Goal: Task Accomplishment & Management: Use online tool/utility

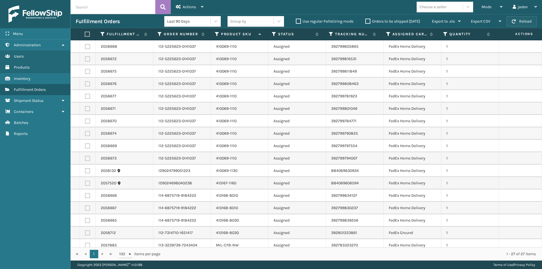
click at [515, 25] on button "Reload" at bounding box center [521, 21] width 30 height 10
click at [88, 46] on label at bounding box center [87, 46] width 5 height 5
click at [85, 46] on input "checkbox" at bounding box center [85, 46] width 0 height 4
checkbox input "true"
click at [86, 60] on label at bounding box center [87, 58] width 5 height 5
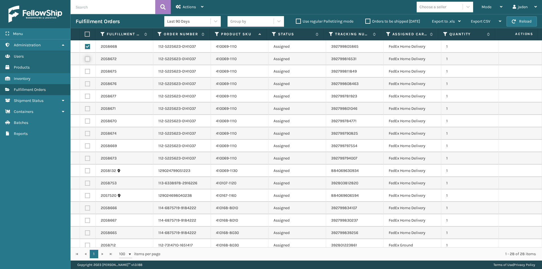
click at [85, 60] on input "checkbox" at bounding box center [85, 58] width 0 height 4
checkbox input "true"
drag, startPoint x: 87, startPoint y: 72, endPoint x: 87, endPoint y: 83, distance: 10.7
click at [87, 72] on label at bounding box center [87, 71] width 5 height 5
click at [85, 72] on input "checkbox" at bounding box center [85, 71] width 0 height 4
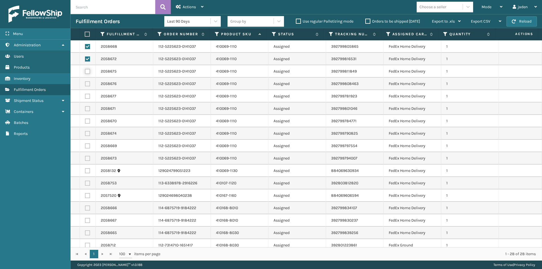
checkbox input "true"
drag, startPoint x: 87, startPoint y: 83, endPoint x: 87, endPoint y: 92, distance: 8.8
click at [87, 85] on label at bounding box center [87, 83] width 5 height 5
click at [85, 85] on input "checkbox" at bounding box center [85, 83] width 0 height 4
checkbox input "true"
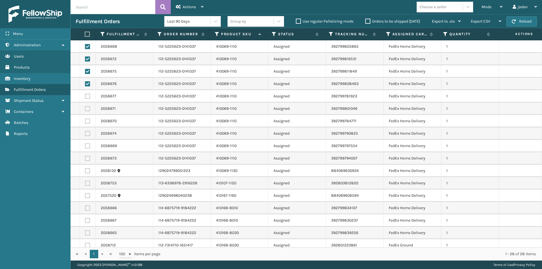
click at [87, 99] on label at bounding box center [87, 96] width 5 height 5
click at [85, 97] on input "checkbox" at bounding box center [85, 96] width 0 height 4
checkbox input "true"
click at [88, 108] on label at bounding box center [87, 108] width 5 height 5
click at [85, 108] on input "checkbox" at bounding box center [85, 108] width 0 height 4
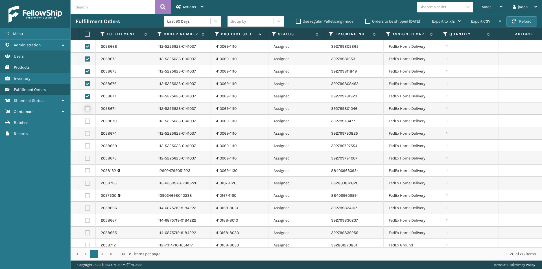
checkbox input "true"
click at [90, 119] on label at bounding box center [87, 121] width 5 height 5
click at [85, 119] on input "checkbox" at bounding box center [85, 121] width 0 height 4
checkbox input "true"
click at [87, 146] on label at bounding box center [87, 145] width 5 height 5
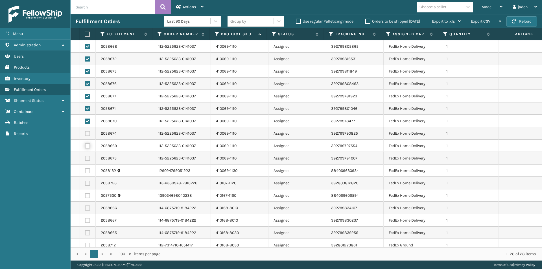
click at [85, 146] on input "checkbox" at bounding box center [85, 145] width 0 height 4
checkbox input "true"
click at [87, 134] on label at bounding box center [87, 133] width 5 height 5
click at [85, 134] on input "checkbox" at bounding box center [85, 133] width 0 height 4
checkbox input "true"
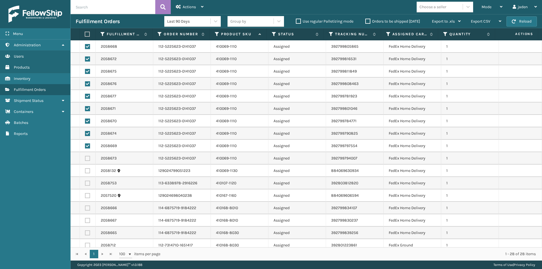
click at [87, 158] on label at bounding box center [87, 158] width 5 height 5
click at [85, 158] on input "checkbox" at bounding box center [85, 158] width 0 height 4
checkbox input "true"
click at [87, 173] on label at bounding box center [87, 170] width 5 height 5
click at [85, 172] on input "checkbox" at bounding box center [85, 170] width 0 height 4
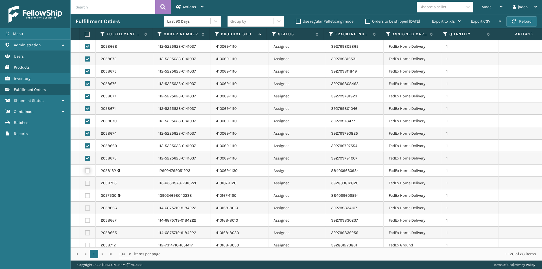
checkbox input "true"
click at [87, 182] on label at bounding box center [87, 183] width 5 height 5
click at [85, 182] on input "checkbox" at bounding box center [85, 183] width 0 height 4
checkbox input "true"
click at [89, 195] on label at bounding box center [87, 195] width 5 height 5
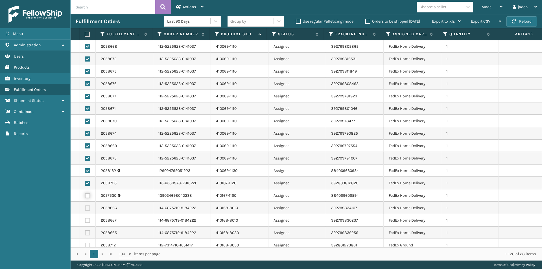
click at [85, 195] on input "checkbox" at bounding box center [85, 195] width 0 height 4
checkbox input "true"
click at [88, 209] on label at bounding box center [87, 208] width 5 height 5
click at [85, 209] on input "checkbox" at bounding box center [85, 208] width 0 height 4
checkbox input "true"
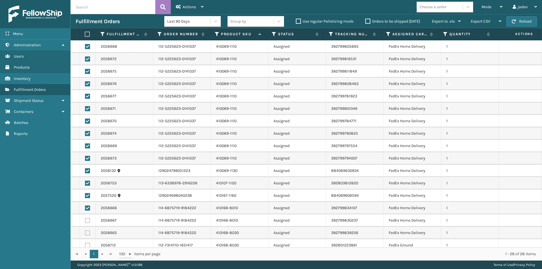
click at [86, 220] on label at bounding box center [87, 220] width 5 height 5
click at [85, 220] on input "checkbox" at bounding box center [85, 220] width 0 height 4
checkbox input "true"
click at [87, 233] on label at bounding box center [87, 232] width 5 height 5
click at [85, 233] on input "checkbox" at bounding box center [85, 232] width 0 height 4
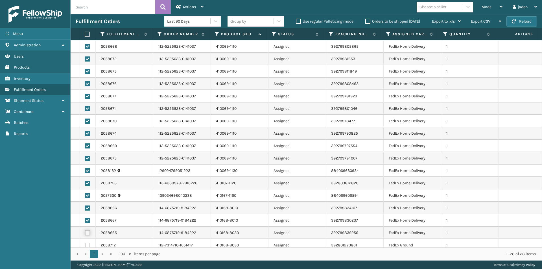
checkbox input "true"
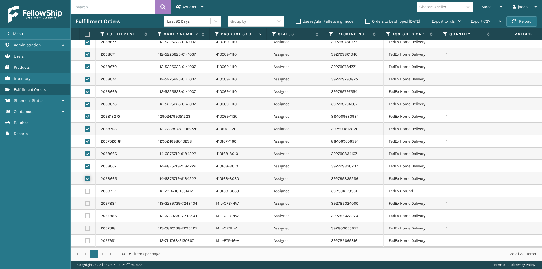
scroll to position [56, 0]
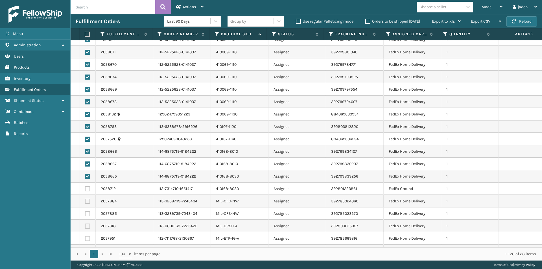
click at [89, 201] on label at bounding box center [87, 201] width 5 height 5
click at [85, 201] on input "checkbox" at bounding box center [85, 201] width 0 height 4
checkbox input "true"
click at [86, 190] on label at bounding box center [87, 188] width 5 height 5
click at [85, 190] on input "checkbox" at bounding box center [85, 188] width 0 height 4
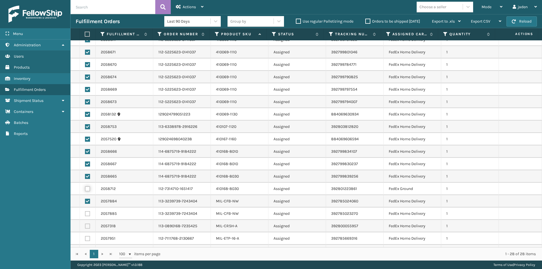
checkbox input "true"
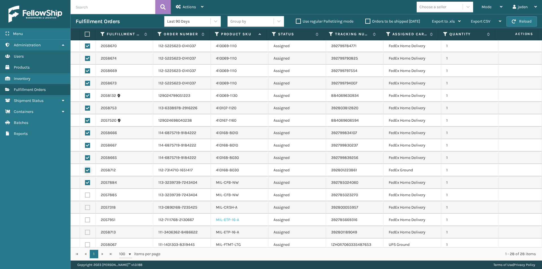
scroll to position [113, 0]
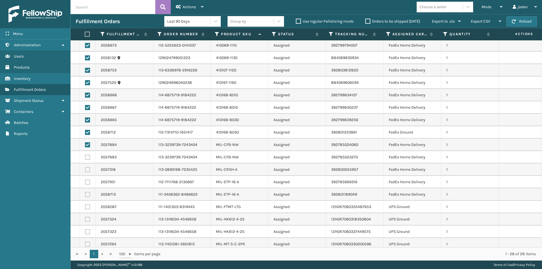
click at [89, 170] on label at bounding box center [87, 169] width 5 height 5
click at [85, 170] on input "checkbox" at bounding box center [85, 169] width 0 height 4
checkbox input "true"
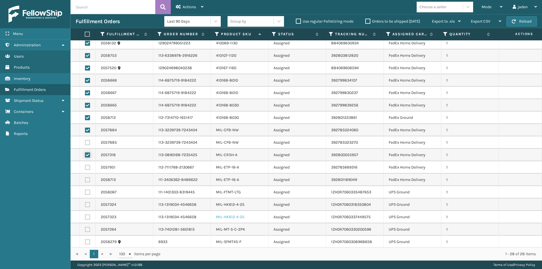
scroll to position [141, 0]
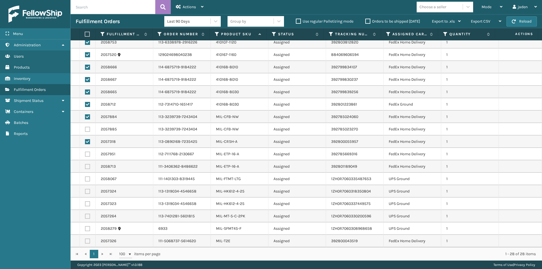
click at [85, 241] on label at bounding box center [87, 241] width 5 height 5
click at [85, 241] on input "checkbox" at bounding box center [85, 241] width 0 height 4
checkbox input "true"
click at [185, 5] on span "Actions" at bounding box center [189, 7] width 13 height 5
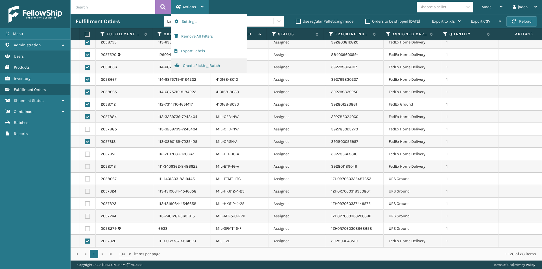
click at [196, 70] on button "Create Picking Batch" at bounding box center [209, 65] width 76 height 15
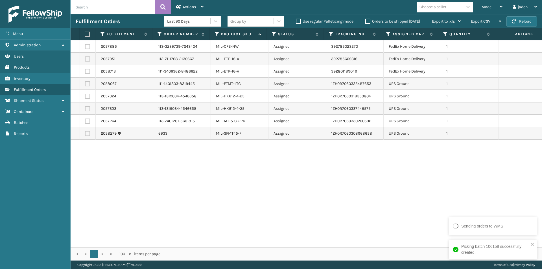
drag, startPoint x: 388, startPoint y: 185, endPoint x: 385, endPoint y: 184, distance: 3.7
drag, startPoint x: 385, startPoint y: 184, endPoint x: 240, endPoint y: 184, distance: 144.8
click at [240, 184] on div "2057885 113-3239739-7243404 MIL-CFB-NW Assigned 392785023270 FedEx Home Deliver…" at bounding box center [306, 143] width 471 height 207
drag, startPoint x: 88, startPoint y: 83, endPoint x: 88, endPoint y: 97, distance: 13.8
click at [88, 85] on label at bounding box center [87, 83] width 5 height 5
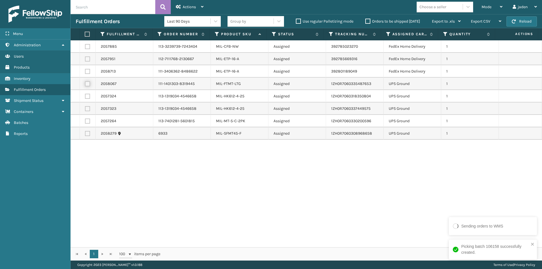
click at [85, 85] on input "checkbox" at bounding box center [85, 83] width 0 height 4
checkbox input "true"
click at [88, 97] on label at bounding box center [87, 96] width 5 height 5
click at [85, 97] on input "checkbox" at bounding box center [85, 96] width 0 height 4
checkbox input "true"
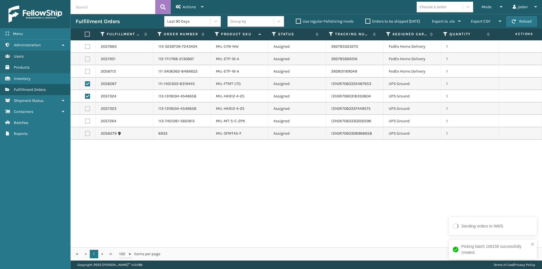
click at [87, 110] on label at bounding box center [87, 108] width 5 height 5
click at [85, 110] on input "checkbox" at bounding box center [85, 108] width 0 height 4
checkbox input "true"
click at [87, 121] on label at bounding box center [87, 121] width 5 height 5
click at [85, 121] on input "checkbox" at bounding box center [85, 121] width 0 height 4
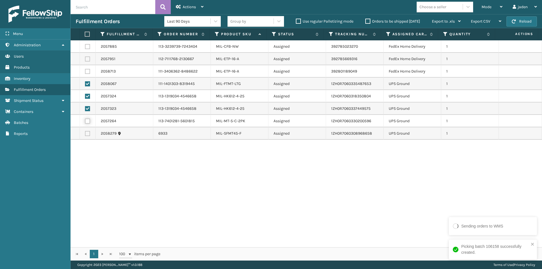
checkbox input "true"
click at [189, 8] on span "Actions" at bounding box center [189, 7] width 13 height 5
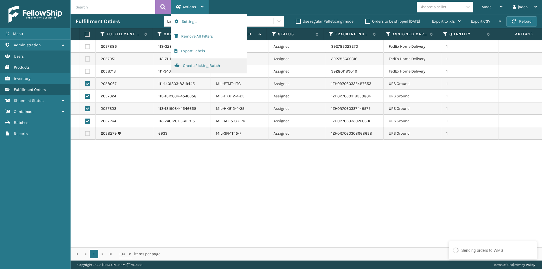
click at [191, 69] on button "Create Picking Batch" at bounding box center [209, 65] width 76 height 15
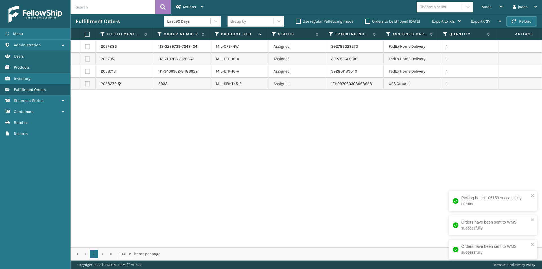
drag, startPoint x: 429, startPoint y: 139, endPoint x: 257, endPoint y: 134, distance: 171.7
click at [241, 160] on div "2057885 113-3239739-7243404 MIL-CFB-NW Assigned 392785023270 FedEx Home Deliver…" at bounding box center [306, 143] width 471 height 207
drag, startPoint x: 320, startPoint y: 155, endPoint x: 317, endPoint y: 153, distance: 4.0
drag, startPoint x: 317, startPoint y: 153, endPoint x: 156, endPoint y: 104, distance: 168.8
click at [156, 164] on div "2057885 113-3239739-7243404 MIL-CFB-NW Assigned 392785023270 FedEx Home Deliver…" at bounding box center [306, 143] width 471 height 207
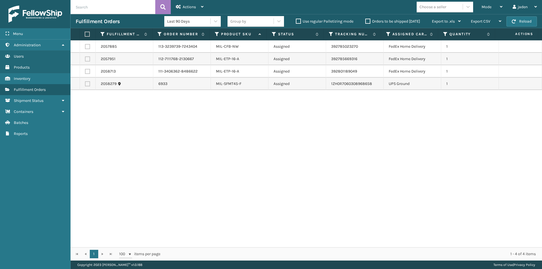
drag, startPoint x: 359, startPoint y: 125, endPoint x: 205, endPoint y: 159, distance: 157.5
click at [205, 159] on div "2057885 113-3239739-7243404 MIL-CFB-NW Assigned 392785023270 FedEx Home Deliver…" at bounding box center [306, 143] width 471 height 207
drag, startPoint x: 307, startPoint y: 125, endPoint x: 128, endPoint y: 179, distance: 186.4
click at [127, 181] on div "2057885 113-3239739-7243404 MIL-CFB-NW Assigned 392785023270 FedEx Home Deliver…" at bounding box center [306, 143] width 471 height 207
click at [520, 20] on button "Reload" at bounding box center [521, 21] width 30 height 10
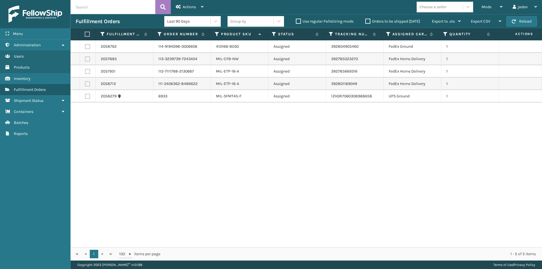
drag, startPoint x: 396, startPoint y: 135, endPoint x: 186, endPoint y: 162, distance: 211.7
click at [186, 162] on div "2058762 114-9194098-0006606 410168-8030 Assigned 392804905460 FedEx Ground 1 20…" at bounding box center [306, 143] width 471 height 207
click at [513, 24] on button "Reload" at bounding box center [521, 21] width 30 height 10
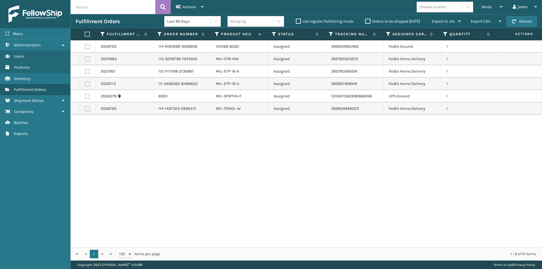
drag, startPoint x: 445, startPoint y: 167, endPoint x: 441, endPoint y: 167, distance: 4.0
drag, startPoint x: 441, startPoint y: 167, endPoint x: 261, endPoint y: 181, distance: 180.3
click at [261, 181] on div "2058762 114-9194098-0006606 410168-8030 Assigned 392804905460 FedEx Ground 1 20…" at bounding box center [306, 143] width 471 height 207
drag, startPoint x: 352, startPoint y: 169, endPoint x: 176, endPoint y: 184, distance: 177.1
click at [176, 184] on div "2058762 114-9194098-0006606 410168-8030 Assigned 392804905460 FedEx Ground 1 20…" at bounding box center [306, 143] width 471 height 207
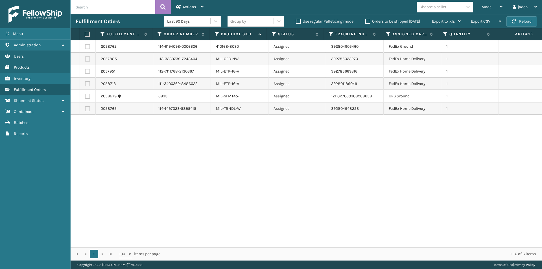
drag, startPoint x: 437, startPoint y: 99, endPoint x: 418, endPoint y: 69, distance: 35.8
click at [256, 142] on div "2058762 114-9194098-0006606 410168-8030 Assigned 392804905460 FedEx Ground 1 20…" at bounding box center [306, 143] width 471 height 207
click at [490, 12] on div "Mode" at bounding box center [492, 7] width 21 height 14
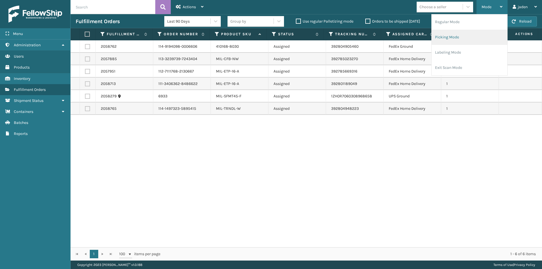
click at [474, 38] on li "Picking Mode" at bounding box center [470, 37] width 76 height 15
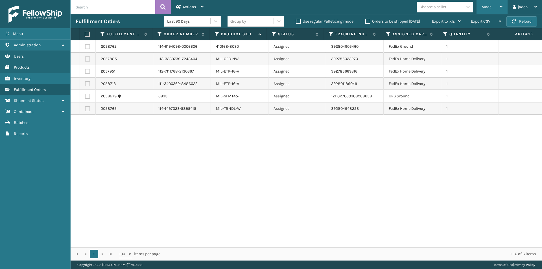
click at [490, 6] on span "Mode" at bounding box center [487, 7] width 10 height 5
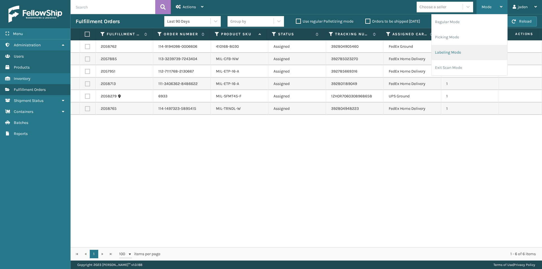
click at [449, 51] on li "Labeling Mode" at bounding box center [470, 52] width 76 height 15
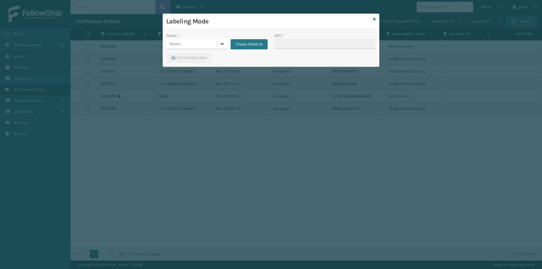
drag, startPoint x: 223, startPoint y: 44, endPoint x: 203, endPoint y: 50, distance: 20.5
click at [222, 44] on icon at bounding box center [221, 44] width 3 height 2
click at [180, 58] on div "FDXG-VO8NO9D7FG" at bounding box center [196, 59] width 61 height 13
click at [307, 43] on input "UPC *" at bounding box center [324, 44] width 101 height 10
type input "410069-1110"
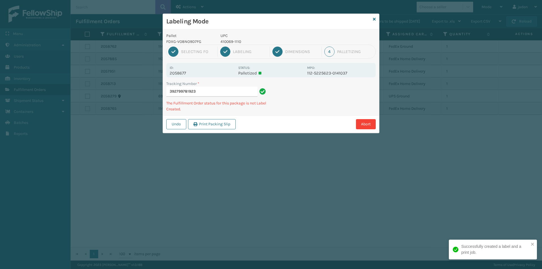
click at [229, 43] on p "410069-1110" at bounding box center [261, 42] width 83 height 6
copy p "410069-1110"
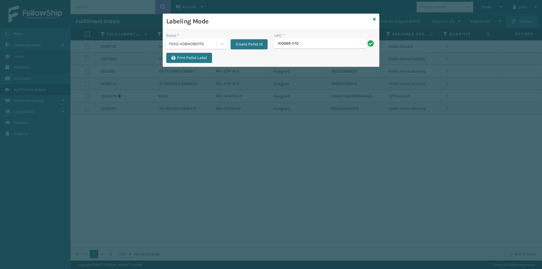
type input "410069-1110"
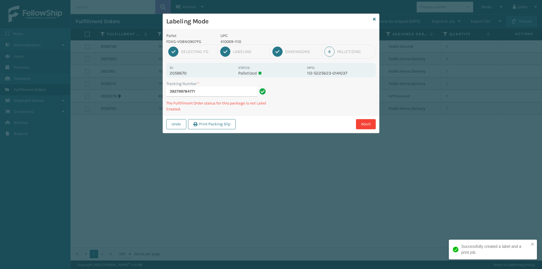
drag, startPoint x: 339, startPoint y: 107, endPoint x: 336, endPoint y: 106, distance: 3.4
drag, startPoint x: 336, startPoint y: 106, endPoint x: 290, endPoint y: 133, distance: 52.8
click at [290, 133] on div "Labeling Mode Pallet FDXG-VO8NO9D7FG UPC 410069-1110 1 Selecting FO 2 Labeling …" at bounding box center [271, 74] width 217 height 120
drag, startPoint x: 335, startPoint y: 87, endPoint x: 353, endPoint y: 88, distance: 18.4
click at [320, 111] on div "Tracking Number * 392799784771 The Fulfillment Order status for this package is…" at bounding box center [271, 98] width 216 height 35
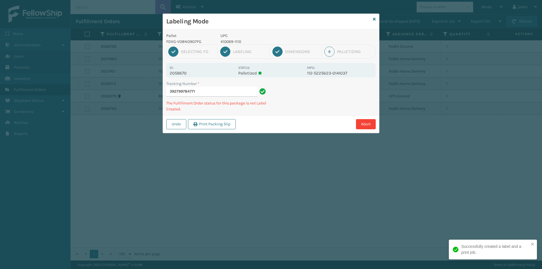
drag, startPoint x: 353, startPoint y: 88, endPoint x: 345, endPoint y: 91, distance: 7.9
drag, startPoint x: 345, startPoint y: 91, endPoint x: 353, endPoint y: 89, distance: 7.7
click at [325, 110] on div "Pallet FDXG-VO8NO9D7FG UPC 410069-1110 1 Selecting FO 2 Labeling 3 Dimensions 4…" at bounding box center [271, 81] width 216 height 104
drag, startPoint x: 353, startPoint y: 89, endPoint x: 344, endPoint y: 94, distance: 9.8
drag, startPoint x: 344, startPoint y: 94, endPoint x: 352, endPoint y: 93, distance: 7.8
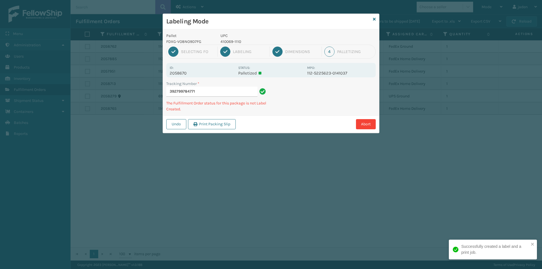
click at [327, 115] on div "Pallet FDXG-VO8NO9D7FG UPC 410069-1110 1 Selecting FO 2 Labeling 3 Dimensions 4…" at bounding box center [271, 81] width 216 height 104
drag, startPoint x: 352, startPoint y: 93, endPoint x: 338, endPoint y: 99, distance: 14.7
drag, startPoint x: 338, startPoint y: 99, endPoint x: 335, endPoint y: 91, distance: 9.0
click at [308, 126] on div "Abort" at bounding box center [306, 124] width 138 height 10
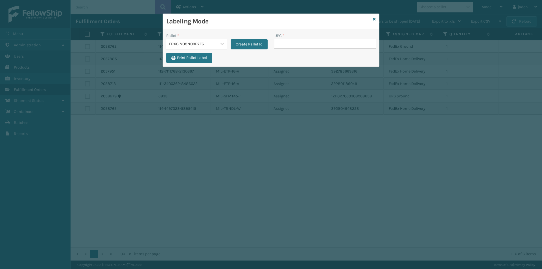
type input "410069-1110"
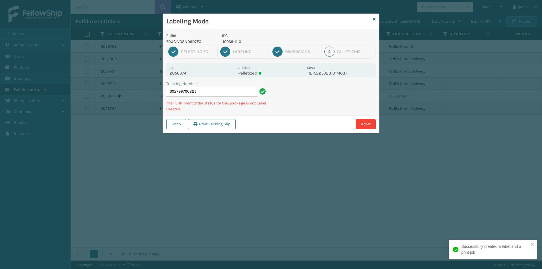
drag, startPoint x: 347, startPoint y: 102, endPoint x: 310, endPoint y: 93, distance: 38.3
click at [300, 137] on div "Labeling Mode Pallet FDXG-VO8NO9D7FG UPC 410069-1110 1 Selecting FO 2 Labeling …" at bounding box center [271, 134] width 542 height 269
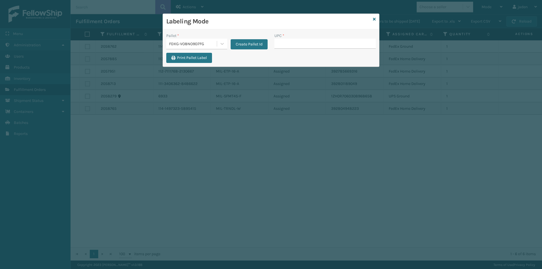
type input "410069-1110"
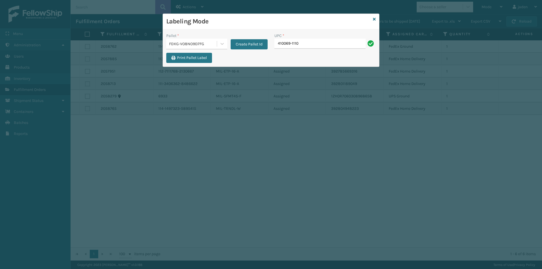
type input "410069-1110"
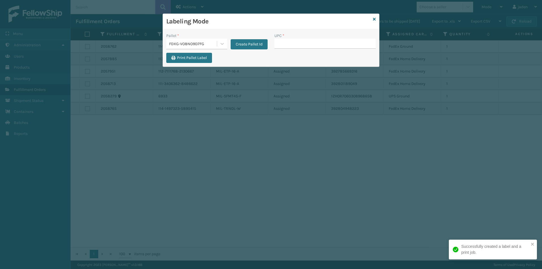
drag, startPoint x: 305, startPoint y: 41, endPoint x: 297, endPoint y: 43, distance: 8.4
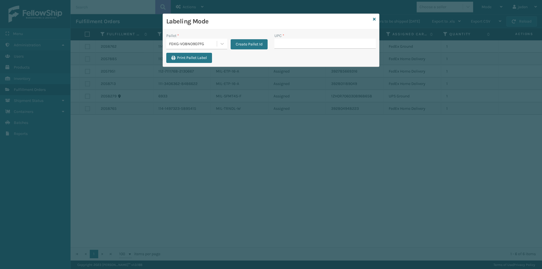
type input "410069-1110"
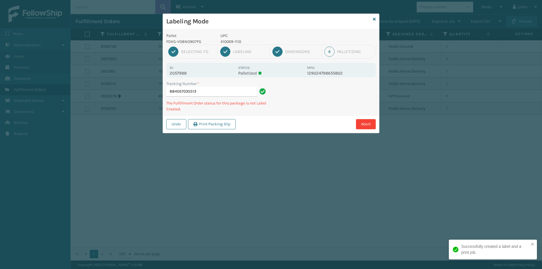
drag, startPoint x: 323, startPoint y: 103, endPoint x: 320, endPoint y: 105, distance: 4.0
drag, startPoint x: 320, startPoint y: 105, endPoint x: 325, endPoint y: 81, distance: 24.5
click at [312, 114] on div "Pallet FDXG-VO8NO9D7FG UPC 410069-1110 1 Selecting FO 2 Labeling 3 Dimensions 4…" at bounding box center [271, 81] width 216 height 104
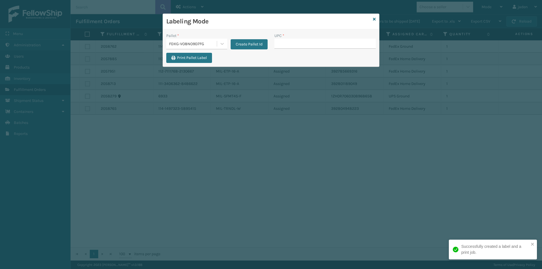
type input "410069-1110"
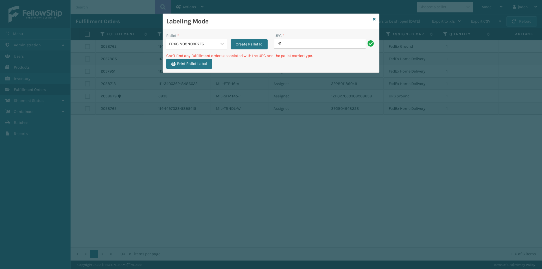
type input "4"
type input "849986009399"
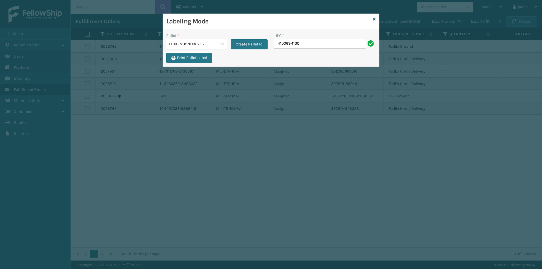
type input "410069-1130"
type input "410069-1160"
type input "410079-1150"
type input "410079-1160"
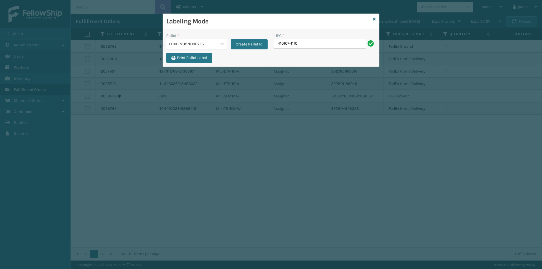
type input "410107-1110"
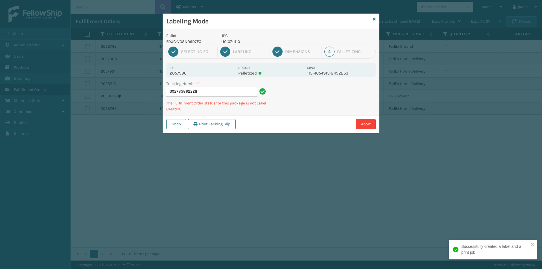
type input "3927858922284"
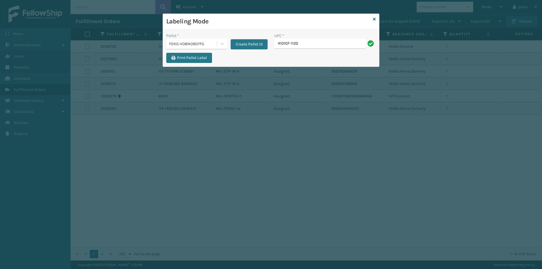
type input "410107-1120"
type input "410107-1130"
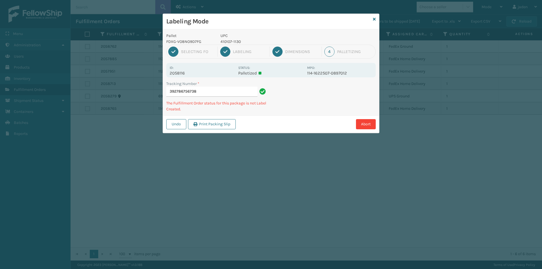
type input "3927867567384"
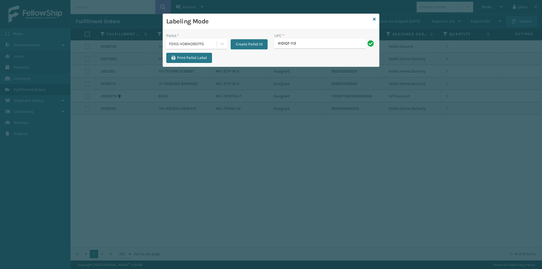
type input "410107-113"
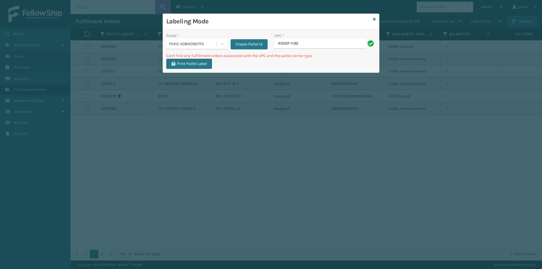
type input "410107-1130"
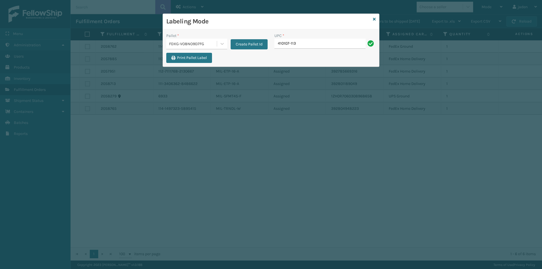
type input "410107-113"
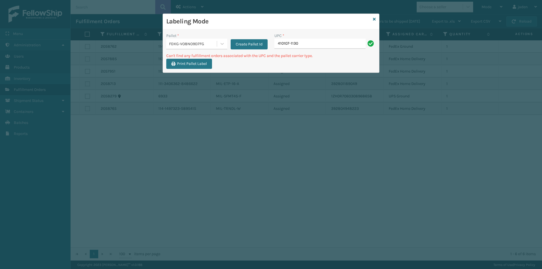
type input "410107-1130"
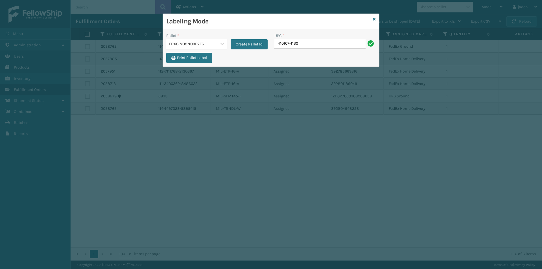
type input "410107-1130"
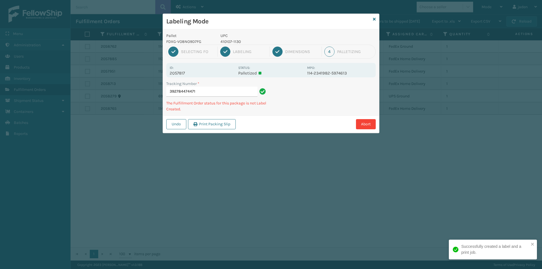
type input "3927844744714"
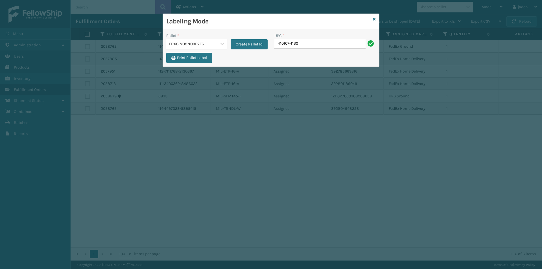
type input "410107-1130"
type input "410107-1150"
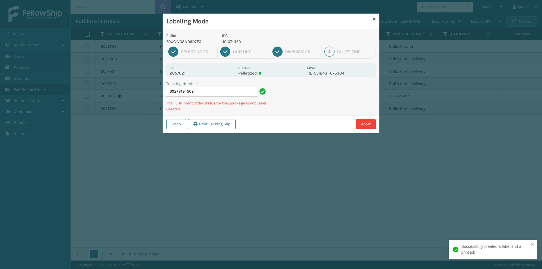
type input "3927819450244"
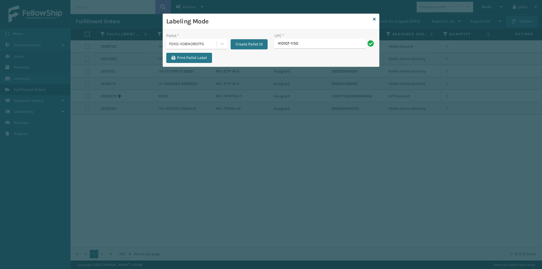
type input "410107-1150"
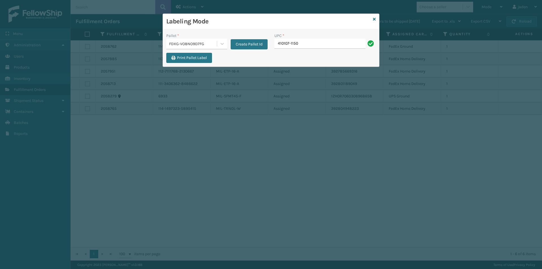
type input "410107-1150"
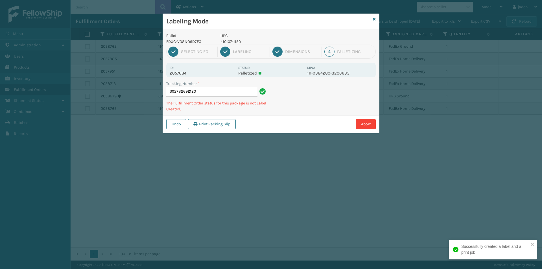
type input "3927826921204"
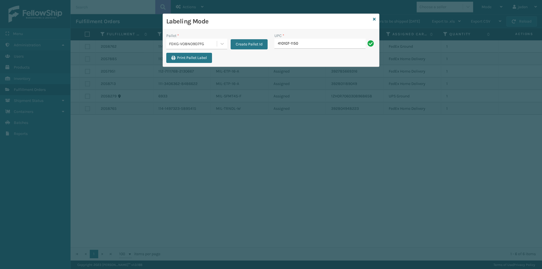
type input "410107-1150"
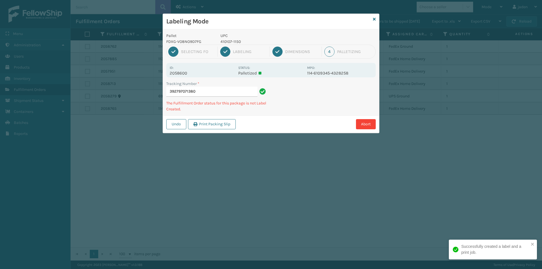
type input "3927970713804"
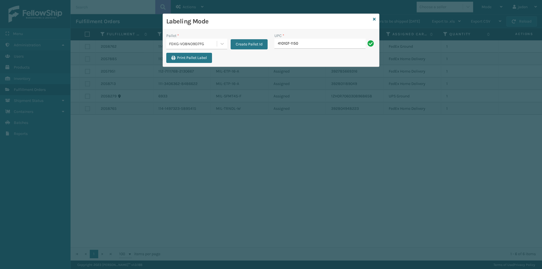
type input "410107-1150"
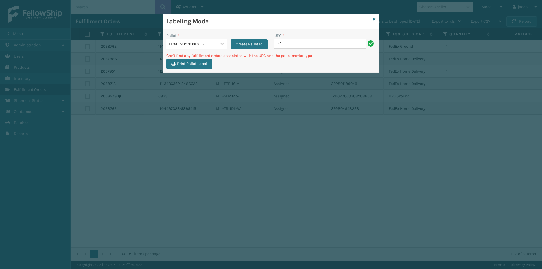
type input "4"
type input "410167-1150"
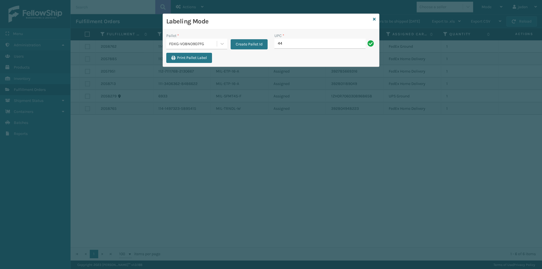
type input "4"
type input "410167-1160"
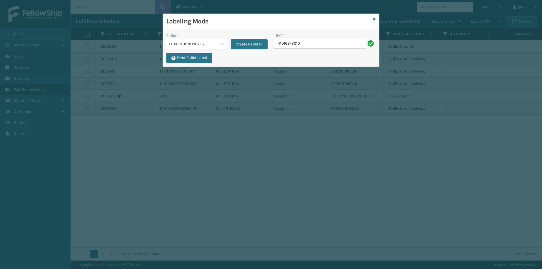
type input "410168-8010"
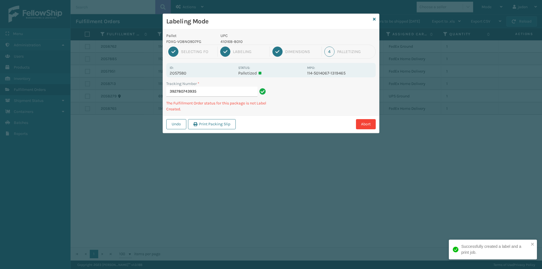
click at [233, 43] on p "410168-8010" at bounding box center [261, 42] width 83 height 6
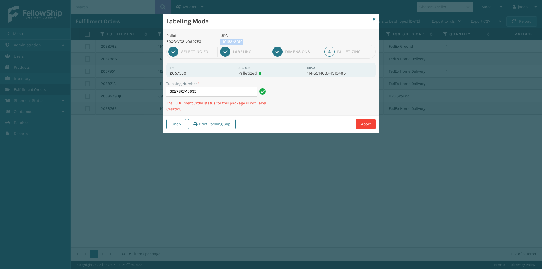
copy p "410168-8010"
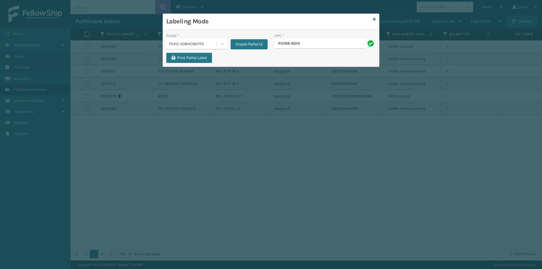
type input "410168-8010"
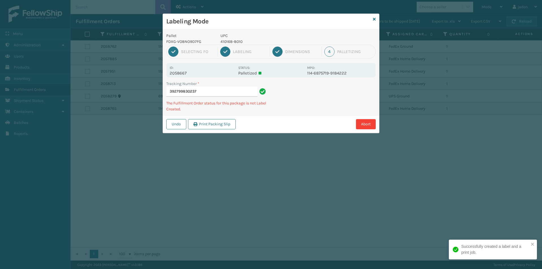
drag, startPoint x: 345, startPoint y: 100, endPoint x: 342, endPoint y: 94, distance: 6.8
click at [289, 126] on div "Abort" at bounding box center [306, 124] width 138 height 10
drag, startPoint x: 344, startPoint y: 93, endPoint x: 334, endPoint y: 97, distance: 10.0
click at [313, 108] on div "Tracking Number * 392799830237 The Fulfillment Order status for this package is…" at bounding box center [271, 98] width 216 height 35
drag, startPoint x: 334, startPoint y: 97, endPoint x: 302, endPoint y: 123, distance: 41.4
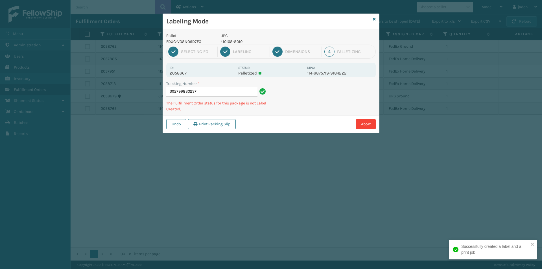
drag, startPoint x: 302, startPoint y: 123, endPoint x: 346, endPoint y: 98, distance: 50.5
click at [313, 114] on div "Pallet FDXG-VO8NO9D7FG UPC 410168-8010 1 Selecting FO 2 Labeling 3 Dimensions 4…" at bounding box center [271, 81] width 216 height 104
drag, startPoint x: 353, startPoint y: 97, endPoint x: 342, endPoint y: 98, distance: 11.1
click at [316, 117] on div "Undo Print Packing Slip Abort" at bounding box center [271, 123] width 216 height 17
drag, startPoint x: 342, startPoint y: 98, endPoint x: 299, endPoint y: 123, distance: 49.7
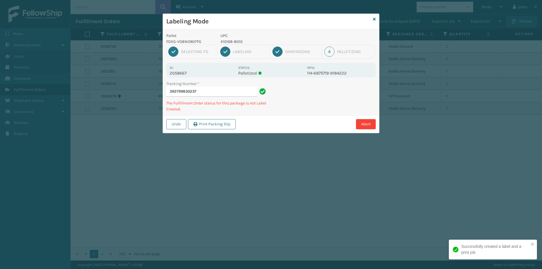
drag, startPoint x: 299, startPoint y: 123, endPoint x: 303, endPoint y: 119, distance: 6.2
click at [303, 119] on div "Abort" at bounding box center [306, 124] width 138 height 10
drag, startPoint x: 337, startPoint y: 98, endPoint x: 350, endPoint y: 89, distance: 15.4
click at [309, 117] on div "Undo Print Packing Slip Abort" at bounding box center [271, 123] width 216 height 17
drag, startPoint x: 350, startPoint y: 89, endPoint x: 275, endPoint y: 128, distance: 84.2
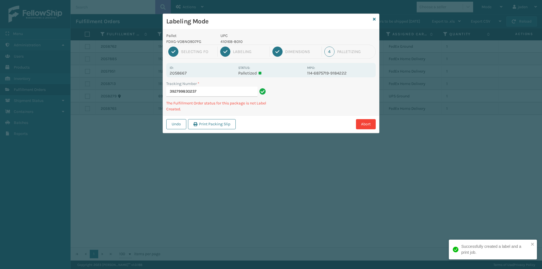
drag, startPoint x: 275, startPoint y: 128, endPoint x: 309, endPoint y: 83, distance: 56.9
click at [276, 128] on div "Abort" at bounding box center [306, 124] width 138 height 10
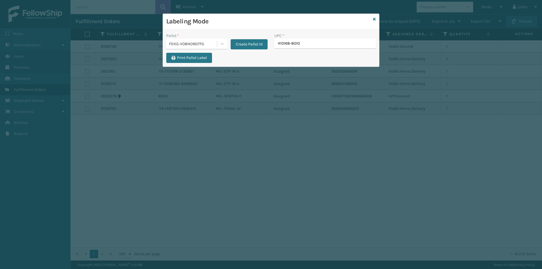
type input "410168-8010"
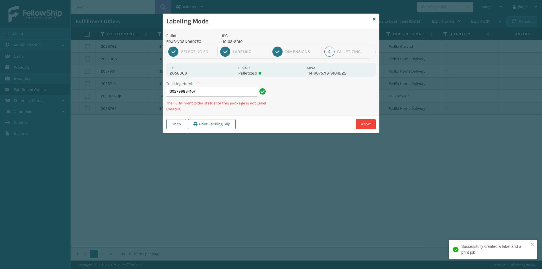
drag, startPoint x: 314, startPoint y: 104, endPoint x: 295, endPoint y: 102, distance: 19.3
click at [279, 126] on div "Abort" at bounding box center [306, 124] width 138 height 10
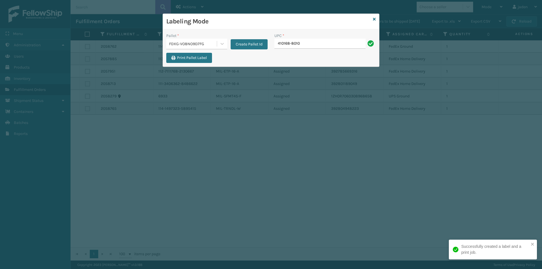
type input "410168-8010"
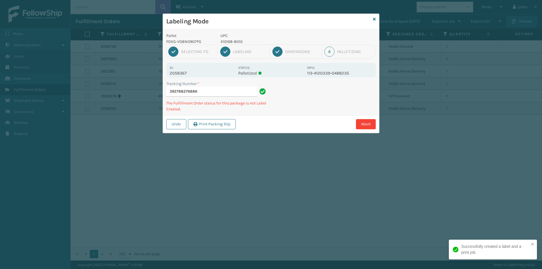
drag, startPoint x: 357, startPoint y: 95, endPoint x: 312, endPoint y: 117, distance: 49.6
click at [312, 117] on div "Undo Print Packing Slip Abort" at bounding box center [271, 123] width 216 height 17
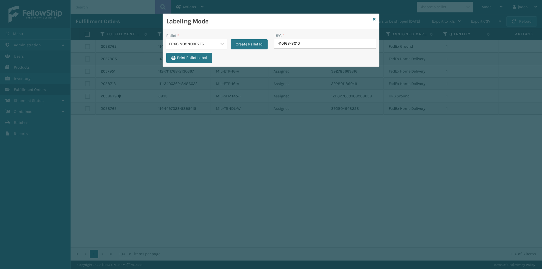
type input "410168-8010"
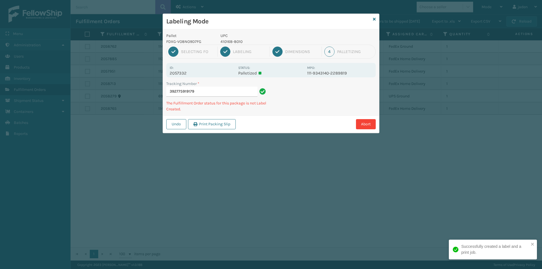
drag, startPoint x: 336, startPoint y: 109, endPoint x: 313, endPoint y: 110, distance: 22.6
click at [298, 126] on div "Abort" at bounding box center [306, 124] width 138 height 10
click at [302, 112] on div "Tracking Number * 392775919179 The Fulfillment Order status for this package is…" at bounding box center [271, 98] width 216 height 35
drag, startPoint x: 372, startPoint y: 84, endPoint x: 353, endPoint y: 95, distance: 21.5
click at [305, 123] on div "Abort" at bounding box center [306, 124] width 138 height 10
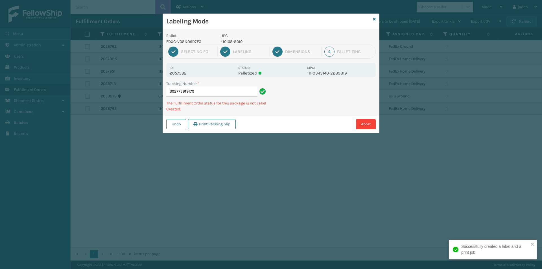
drag, startPoint x: 353, startPoint y: 95, endPoint x: 303, endPoint y: 136, distance: 64.6
drag, startPoint x: 303, startPoint y: 136, endPoint x: 348, endPoint y: 97, distance: 59.1
click at [305, 132] on div "Labeling Mode Pallet FDXG-VO8NO9D7FG UPC 410168-8010 1 Selecting FO 2 Labeling …" at bounding box center [271, 134] width 542 height 269
drag, startPoint x: 348, startPoint y: 97, endPoint x: 349, endPoint y: 94, distance: 4.0
click at [316, 117] on div "Undo Print Packing Slip Abort" at bounding box center [271, 123] width 216 height 17
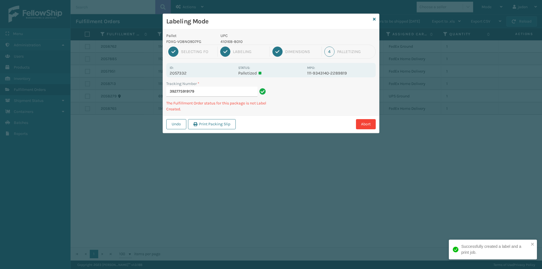
drag, startPoint x: 349, startPoint y: 94, endPoint x: 322, endPoint y: 113, distance: 33.5
click at [322, 113] on div "Tracking Number * 392775919179 The Fulfillment Order status for this package is…" at bounding box center [271, 98] width 216 height 35
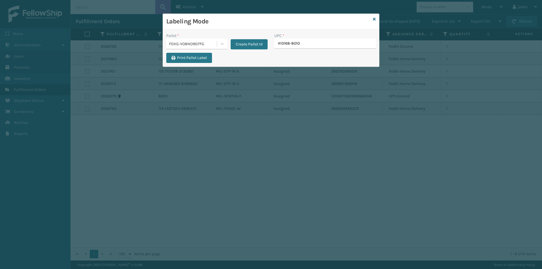
type input "410168-8010"
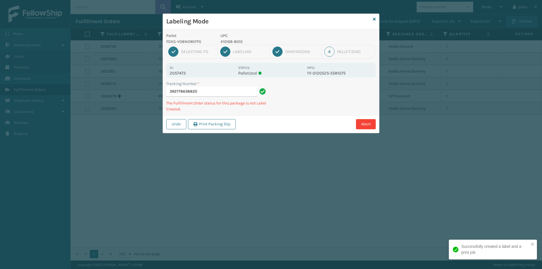
drag, startPoint x: 325, startPoint y: 110, endPoint x: 328, endPoint y: 104, distance: 6.2
click at [295, 123] on div "Undo Print Packing Slip Abort" at bounding box center [271, 123] width 216 height 17
drag, startPoint x: 341, startPoint y: 100, endPoint x: 316, endPoint y: 103, distance: 25.3
click at [292, 131] on div "Labeling Mode Pallet FDXG-VO8NO9D7FG UPC 410168-8010 1 Selecting FO 2 Labeling …" at bounding box center [271, 134] width 542 height 269
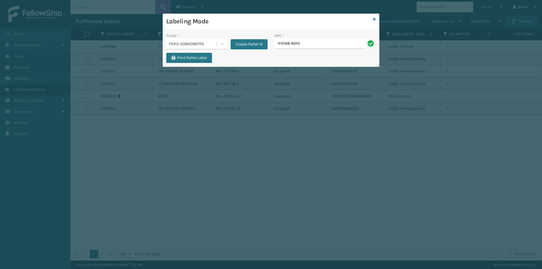
type input "410168-8010"
drag, startPoint x: 306, startPoint y: 38, endPoint x: 298, endPoint y: 43, distance: 9.6
paste input "410168-8010"
type input "410168-8010"
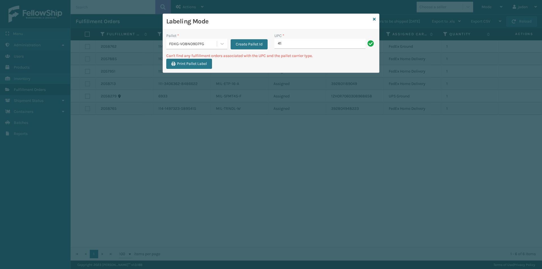
type input "4"
type input "410168-8030"
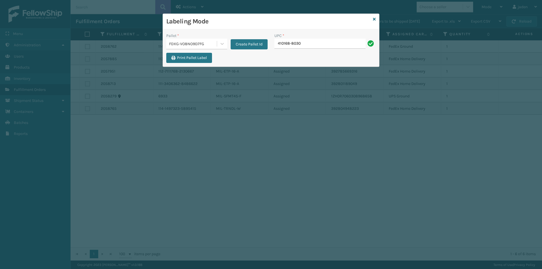
type input "410168-8030"
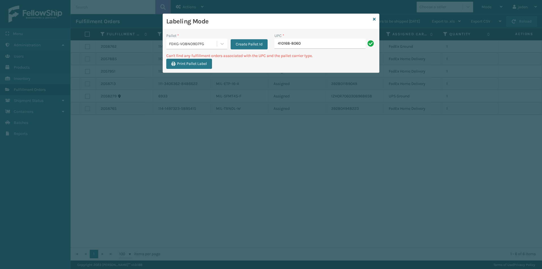
type input "410168-8060"
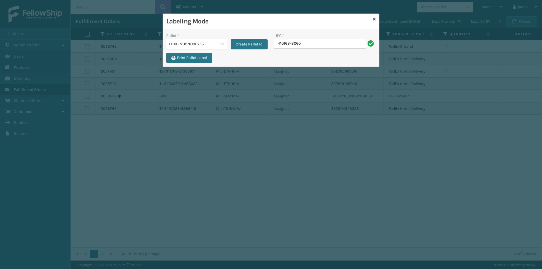
type input "410168-8060"
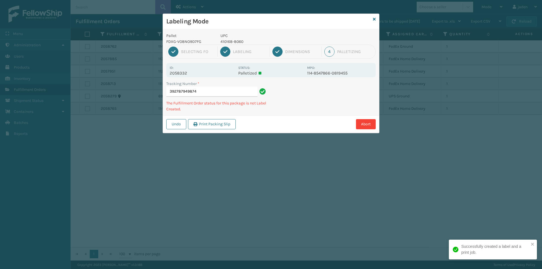
type input "3927879498744"
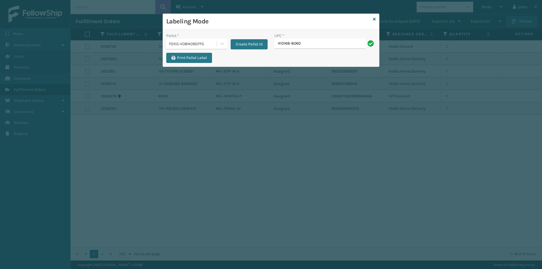
type input "410168-8060"
type input "410168-8070"
type input "413008-1120"
type input "413009-1150"
type input "8409851"
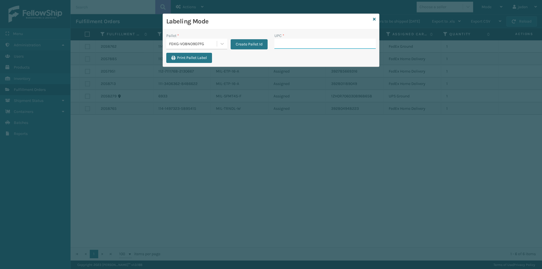
click at [309, 42] on input "UPC *" at bounding box center [324, 44] width 101 height 10
type input "10080313072915"
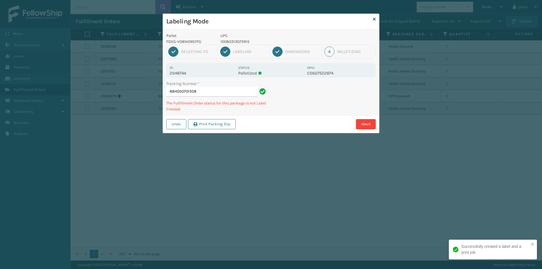
click at [239, 41] on p "10080313072915" at bounding box center [261, 42] width 83 height 6
copy p "10080313072915"
drag, startPoint x: 314, startPoint y: 94, endPoint x: 296, endPoint y: 98, distance: 19.1
click at [288, 109] on div "Tracking Number * 884050701358 The Fulfillment Order status for this package is…" at bounding box center [271, 98] width 216 height 35
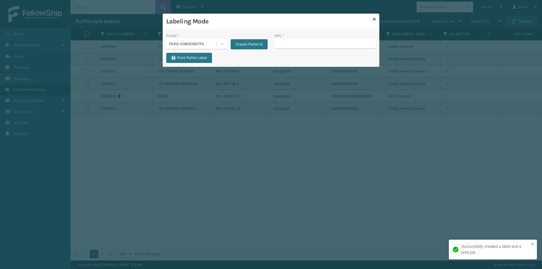
drag, startPoint x: 300, startPoint y: 40, endPoint x: 290, endPoint y: 42, distance: 9.5
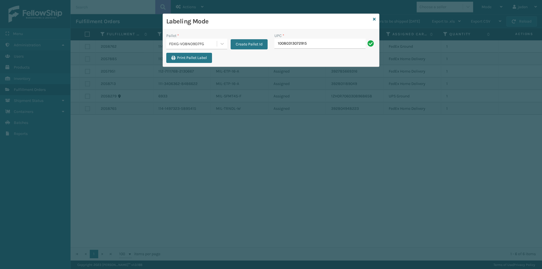
type input "10080313072915"
type input "7424m"
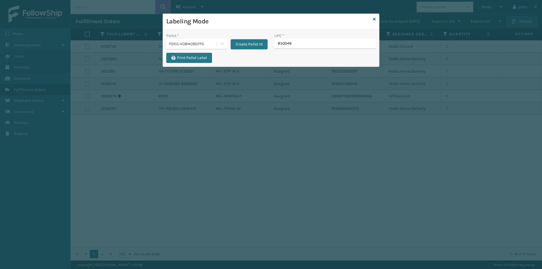
type input "8500460"
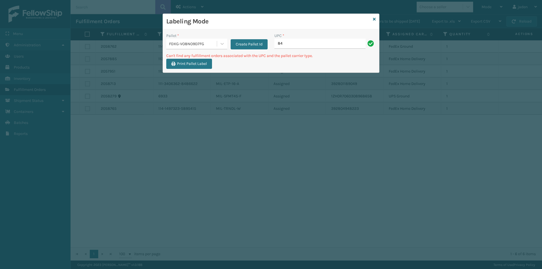
type input "8"
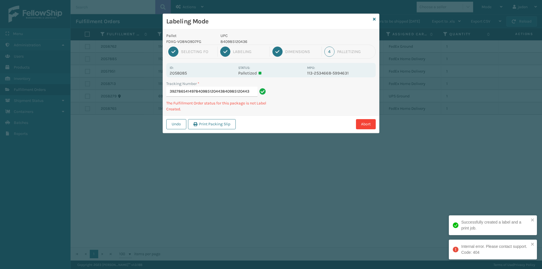
type input "392786541497840985120443840985120443"
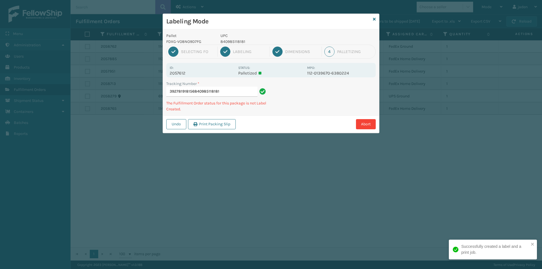
type input "392781918156840985118181"
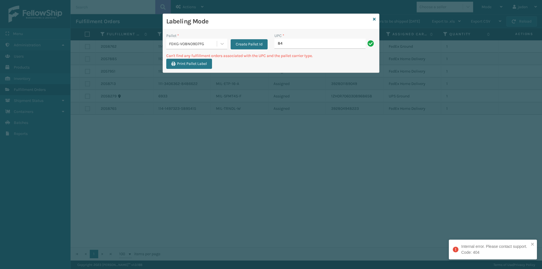
type input "8"
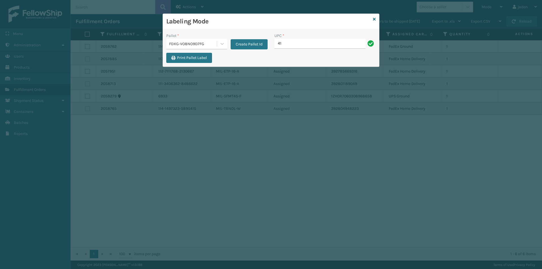
type input "4"
type input "410079-1130"
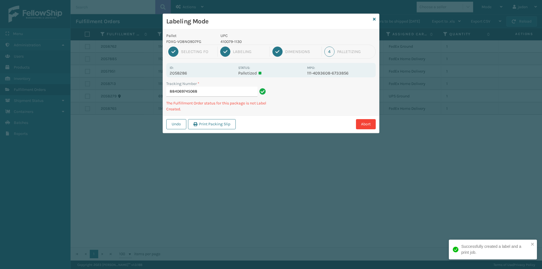
click at [231, 43] on p "410079-1130" at bounding box center [261, 42] width 83 height 6
copy p "410079-1130"
drag, startPoint x: 349, startPoint y: 110, endPoint x: 290, endPoint y: 117, distance: 59.5
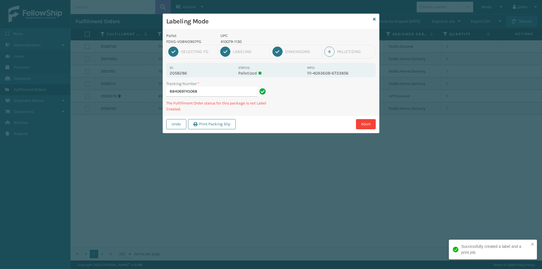
click at [290, 117] on div "Undo Print Packing Slip Abort" at bounding box center [271, 123] width 216 height 17
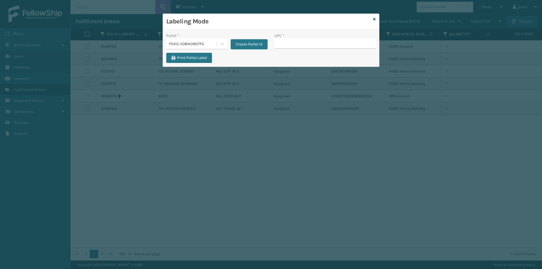
type input "410079-1130"
drag, startPoint x: 291, startPoint y: 39, endPoint x: 288, endPoint y: 43, distance: 4.7
type input "410079-1130"
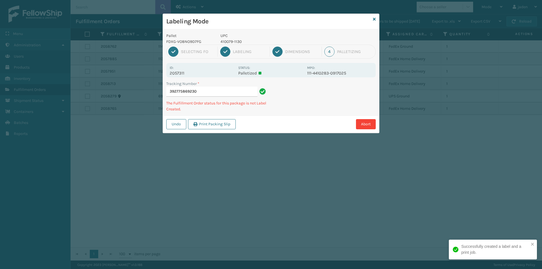
drag, startPoint x: 374, startPoint y: 92, endPoint x: 370, endPoint y: 92, distance: 4.6
drag, startPoint x: 370, startPoint y: 92, endPoint x: 331, endPoint y: 67, distance: 46.1
click at [326, 125] on div "Abort" at bounding box center [306, 124] width 138 height 10
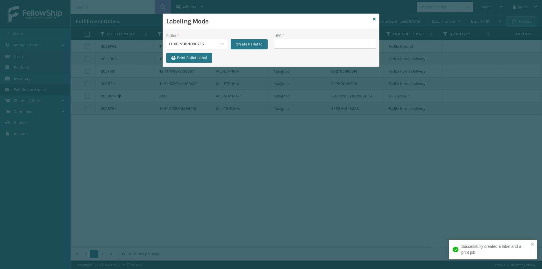
drag, startPoint x: 303, startPoint y: 43, endPoint x: 300, endPoint y: 45, distance: 3.8
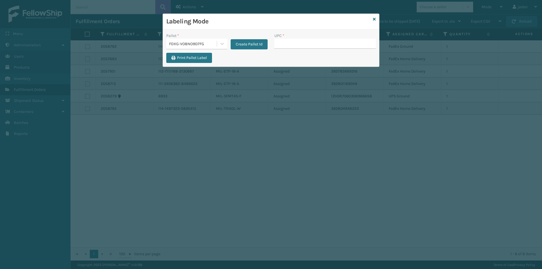
type input "410079-1130"
drag, startPoint x: 295, startPoint y: 41, endPoint x: 285, endPoint y: 49, distance: 12.6
paste input "410079-1130"
type input "410079-1130"
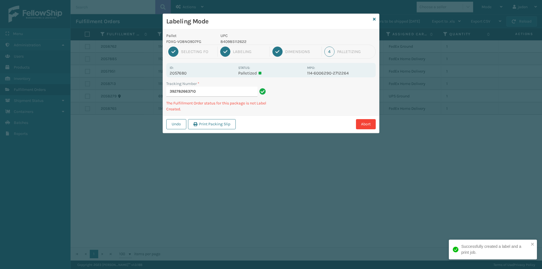
click at [238, 40] on p "840985112622" at bounding box center [261, 42] width 83 height 6
copy p "840985112622"
drag, startPoint x: 312, startPoint y: 99, endPoint x: 349, endPoint y: 89, distance: 38.3
click at [298, 117] on div "Undo Print Packing Slip Abort" at bounding box center [271, 123] width 216 height 17
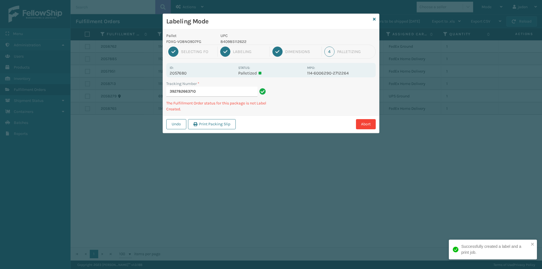
drag, startPoint x: 349, startPoint y: 89, endPoint x: 343, endPoint y: 91, distance: 6.9
drag, startPoint x: 343, startPoint y: 91, endPoint x: 323, endPoint y: 91, distance: 19.8
click at [301, 122] on div "Abort" at bounding box center [306, 124] width 138 height 10
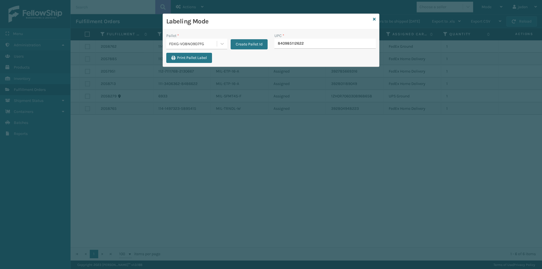
type input "840985112622"
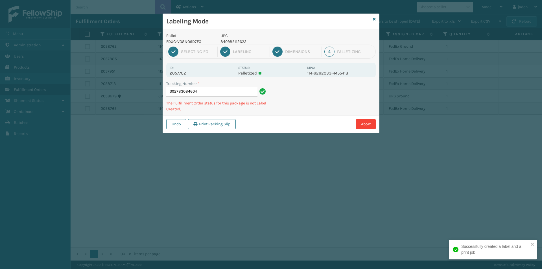
drag, startPoint x: 326, startPoint y: 89, endPoint x: 298, endPoint y: 104, distance: 32.6
click at [298, 104] on div "Tracking Number * 392783084604 The Fulfillment Order status for this package is…" at bounding box center [271, 98] width 216 height 35
drag, startPoint x: 298, startPoint y: 59, endPoint x: 296, endPoint y: 54, distance: 6.1
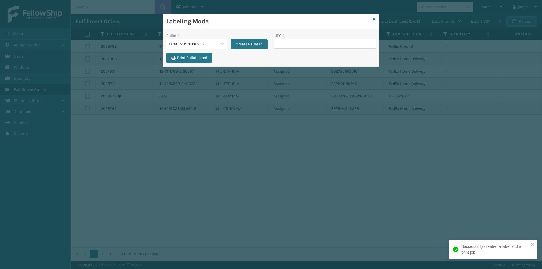
drag, startPoint x: 296, startPoint y: 54, endPoint x: 292, endPoint y: 43, distance: 10.7
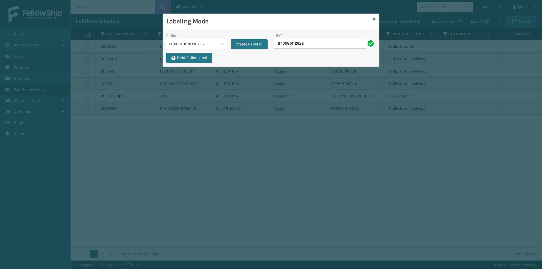
type input "840985112622"
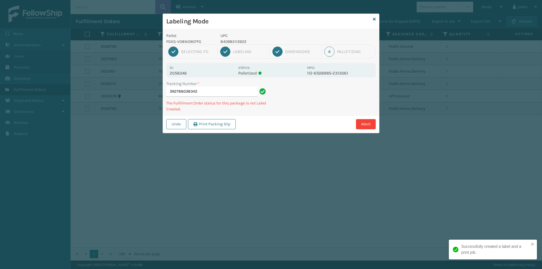
drag, startPoint x: 355, startPoint y: 91, endPoint x: 351, endPoint y: 91, distance: 3.7
drag, startPoint x: 351, startPoint y: 91, endPoint x: 330, endPoint y: 112, distance: 29.5
click at [330, 112] on div "Tracking Number * 392788038342 The Fulfillment Order status for this package is…" at bounding box center [271, 98] width 216 height 35
drag, startPoint x: 340, startPoint y: 82, endPoint x: 337, endPoint y: 84, distance: 3.5
drag, startPoint x: 337, startPoint y: 84, endPoint x: 323, endPoint y: 67, distance: 21.8
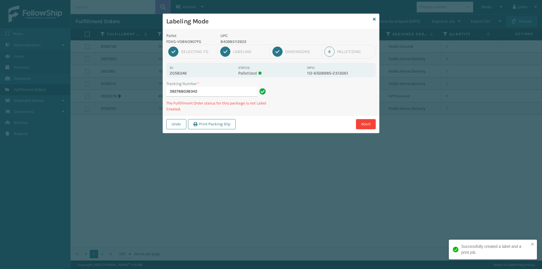
click at [314, 106] on div "Tracking Number * 392788038342 The Fulfillment Order status for this package is…" at bounding box center [271, 98] width 216 height 35
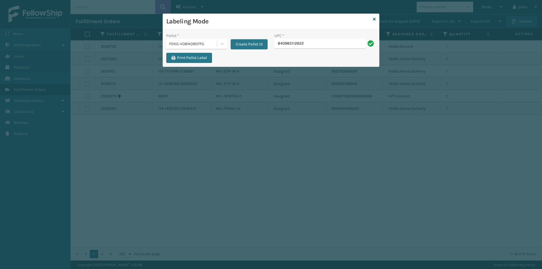
type input "840985112622"
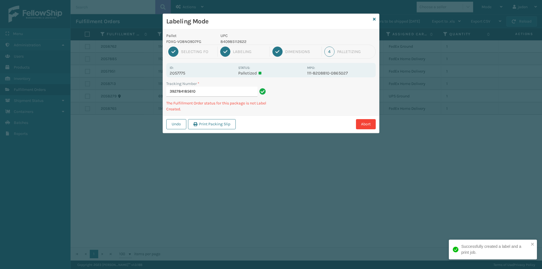
drag, startPoint x: 313, startPoint y: 102, endPoint x: 345, endPoint y: 97, distance: 31.7
click at [298, 120] on div "Abort" at bounding box center [306, 124] width 138 height 10
drag, startPoint x: 368, startPoint y: 86, endPoint x: 374, endPoint y: 90, distance: 7.1
click at [317, 126] on div "Abort" at bounding box center [306, 124] width 138 height 10
drag, startPoint x: 374, startPoint y: 90, endPoint x: 370, endPoint y: 91, distance: 4.8
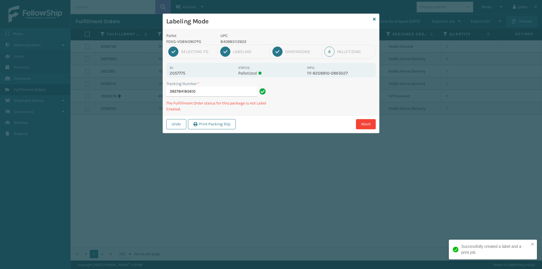
drag, startPoint x: 370, startPoint y: 91, endPoint x: 316, endPoint y: 124, distance: 62.8
click at [316, 124] on div "Abort" at bounding box center [306, 124] width 138 height 10
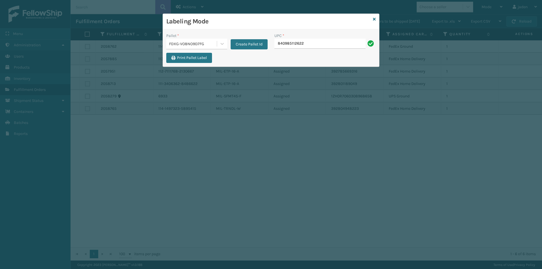
type input "840985112622"
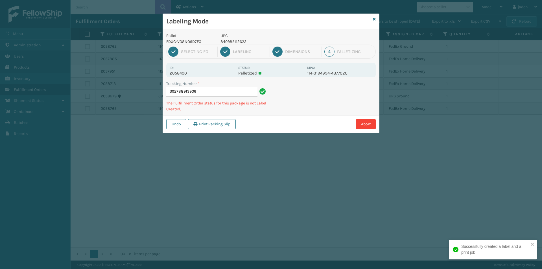
drag, startPoint x: 344, startPoint y: 93, endPoint x: 351, endPoint y: 95, distance: 7.2
click at [291, 130] on div "Labeling Mode Pallet FDXG-VO8NO9D7FG UPC 840985112622 1 Selecting FO 2 Labeling…" at bounding box center [271, 134] width 542 height 269
drag, startPoint x: 351, startPoint y: 95, endPoint x: 338, endPoint y: 102, distance: 15.5
drag, startPoint x: 338, startPoint y: 102, endPoint x: 307, endPoint y: 124, distance: 38.1
click at [307, 124] on div "Labeling Mode Pallet FDXG-VO8NO9D7FG UPC 840985112622 1 Selecting FO 2 Labeling…" at bounding box center [271, 134] width 542 height 269
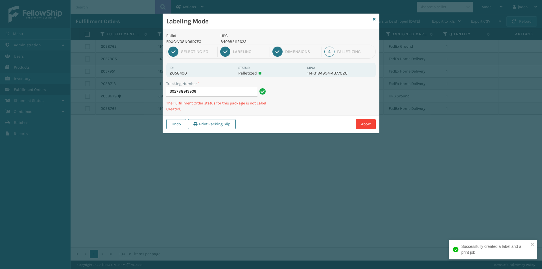
drag, startPoint x: 361, startPoint y: 90, endPoint x: 355, endPoint y: 91, distance: 6.1
drag, startPoint x: 355, startPoint y: 91, endPoint x: 330, endPoint y: 60, distance: 40.4
click at [301, 125] on div "Abort" at bounding box center [306, 124] width 138 height 10
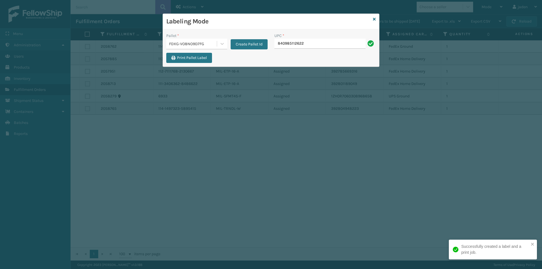
type input "840985112622"
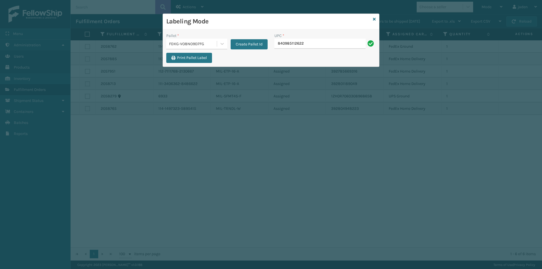
type input "840985112622"
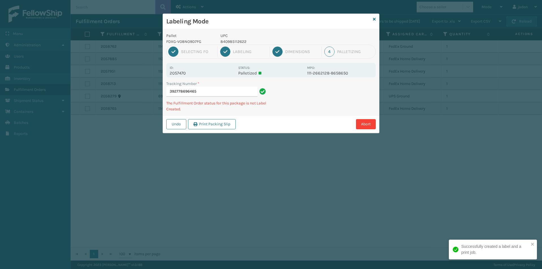
drag, startPoint x: 330, startPoint y: 89, endPoint x: 325, endPoint y: 110, distance: 21.2
click at [274, 133] on div "Labeling Mode Pallet FDXG-VO8NO9D7FG UPC 840985112622 1 Selecting FO 2 Labeling…" at bounding box center [271, 134] width 542 height 269
drag, startPoint x: 329, startPoint y: 108, endPoint x: 352, endPoint y: 104, distance: 23.8
click at [313, 132] on div "Labeling Mode Pallet FDXG-VO8NO9D7FG UPC 840985112622 1 Selecting FO 2 Labeling…" at bounding box center [271, 134] width 542 height 269
drag, startPoint x: 352, startPoint y: 104, endPoint x: 348, endPoint y: 106, distance: 4.7
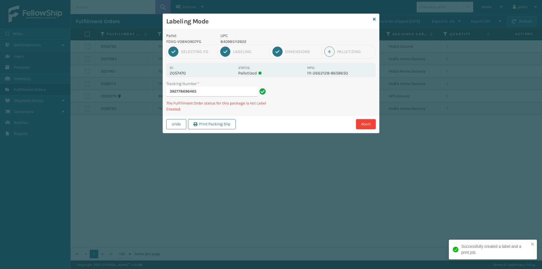
drag, startPoint x: 348, startPoint y: 106, endPoint x: 331, endPoint y: 83, distance: 27.7
click at [303, 141] on div "Labeling Mode Pallet FDXG-VO8NO9D7FG UPC 840985112622 1 Selecting FO 2 Labeling…" at bounding box center [271, 134] width 542 height 269
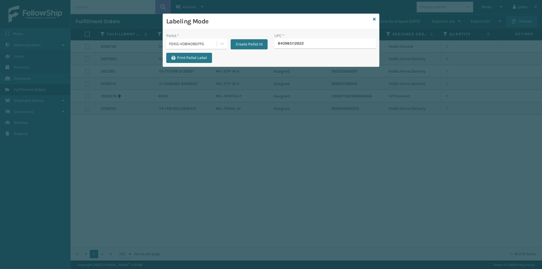
type input "840985112622"
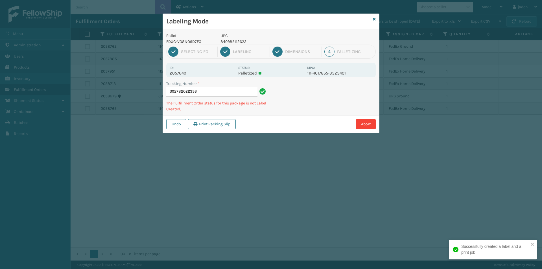
drag, startPoint x: 315, startPoint y: 107, endPoint x: 360, endPoint y: 83, distance: 50.5
click at [294, 128] on div "Labeling Mode Pallet FDXG-VO8NO9D7FG UPC 840985112622 1 Selecting FO 2 Labeling…" at bounding box center [271, 134] width 542 height 269
drag, startPoint x: 360, startPoint y: 83, endPoint x: 348, endPoint y: 90, distance: 13.4
drag, startPoint x: 348, startPoint y: 90, endPoint x: 326, endPoint y: 70, distance: 30.0
click at [316, 114] on div "Tracking Number * 392782022356 The Fulfillment Order status for this package is…" at bounding box center [271, 98] width 216 height 35
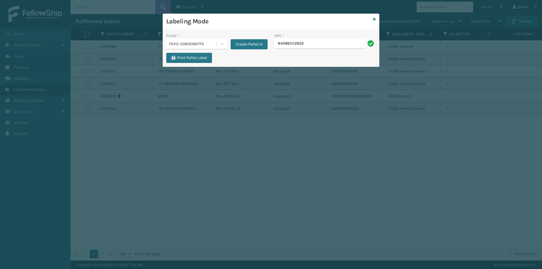
type input "840985112622"
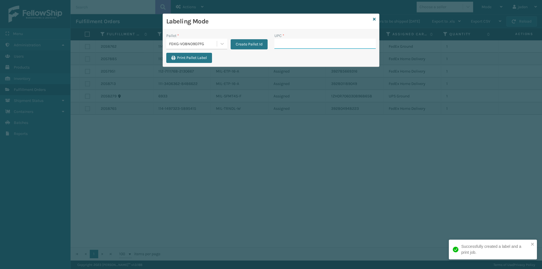
paste input "840985112622"
type input "840985112622"
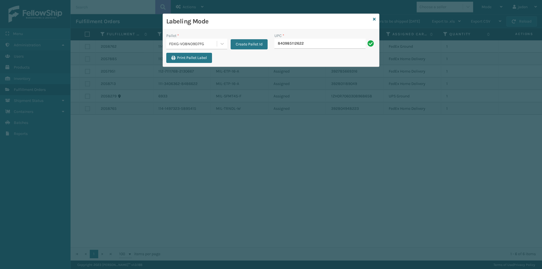
type input "840985112622"
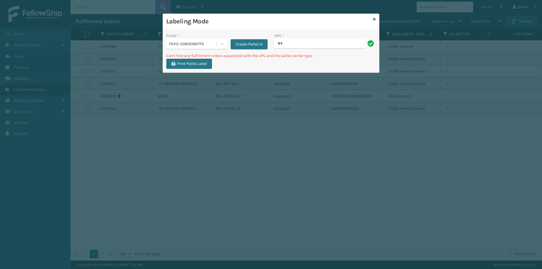
type input "8"
type input "410168-8050"
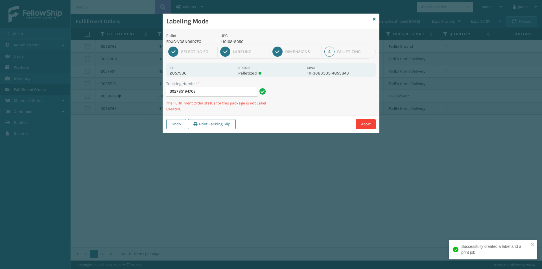
click at [228, 42] on p "410168-8050" at bounding box center [261, 42] width 83 height 6
copy p "410168-8050"
drag, startPoint x: 312, startPoint y: 91, endPoint x: 300, endPoint y: 108, distance: 21.1
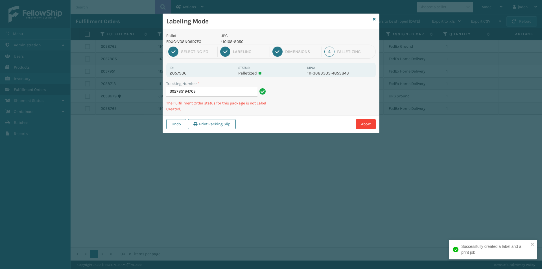
click at [300, 108] on div "Tracking Number * 392785194703 The Fulfillment Order status for this package is…" at bounding box center [271, 98] width 216 height 35
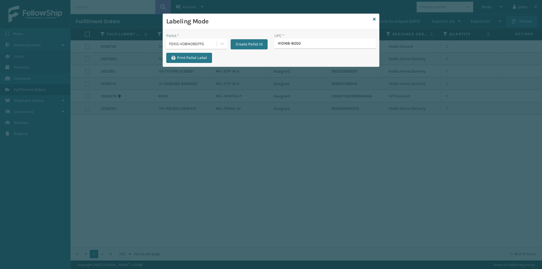
type input "410168-8050"
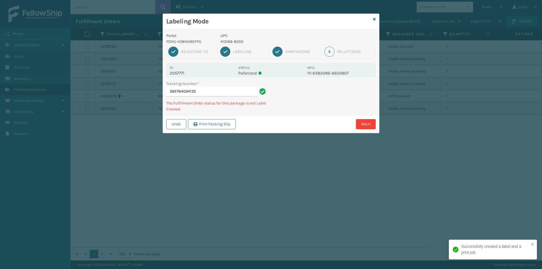
drag, startPoint x: 348, startPoint y: 105, endPoint x: 344, endPoint y: 105, distance: 4.2
drag, startPoint x: 344, startPoint y: 105, endPoint x: 365, endPoint y: 97, distance: 22.9
click at [303, 132] on div "Undo Print Packing Slip Abort" at bounding box center [271, 123] width 216 height 17
drag, startPoint x: 363, startPoint y: 97, endPoint x: 287, endPoint y: 137, distance: 85.8
click at [287, 137] on div "Labeling Mode Pallet FDXG-VO8NO9D7FG UPC 410168-8050 1 Selecting FO 2 Labeling …" at bounding box center [271, 134] width 542 height 269
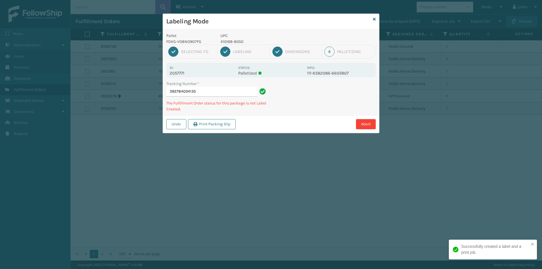
drag, startPoint x: 348, startPoint y: 101, endPoint x: 361, endPoint y: 78, distance: 25.9
click at [283, 128] on div "Labeling Mode Pallet FDXG-VO8NO9D7FG UPC 410168-8050 1 Selecting FO 2 Labeling …" at bounding box center [271, 134] width 542 height 269
drag, startPoint x: 360, startPoint y: 77, endPoint x: 350, endPoint y: 82, distance: 11.2
click at [277, 125] on div "Abort" at bounding box center [306, 124] width 138 height 10
drag, startPoint x: 348, startPoint y: 82, endPoint x: 349, endPoint y: 79, distance: 3.4
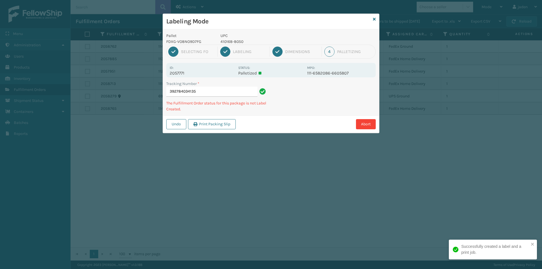
click at [289, 117] on div "Undo Print Packing Slip Abort" at bounding box center [271, 123] width 216 height 17
drag, startPoint x: 349, startPoint y: 79, endPoint x: 311, endPoint y: 99, distance: 43.3
click at [311, 99] on div "Tracking Number * 392784034135 The Fulfillment Order status for this package is…" at bounding box center [271, 98] width 216 height 35
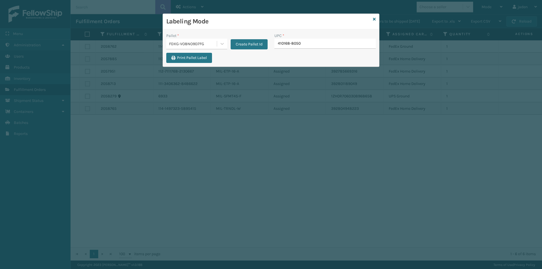
type input "410168-8050"
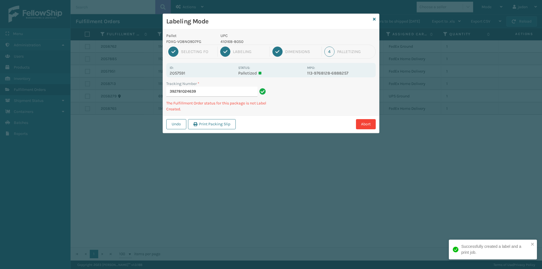
drag, startPoint x: 342, startPoint y: 103, endPoint x: 353, endPoint y: 97, distance: 12.1
click at [326, 120] on div "Abort" at bounding box center [306, 124] width 138 height 10
drag, startPoint x: 353, startPoint y: 97, endPoint x: 346, endPoint y: 100, distance: 7.0
drag, startPoint x: 346, startPoint y: 100, endPoint x: 315, endPoint y: 126, distance: 40.5
click at [315, 126] on div "Labeling Mode Pallet FDXG-VO8NO9D7FG UPC 410168-8050 1 Selecting FO 2 Labeling …" at bounding box center [271, 134] width 542 height 269
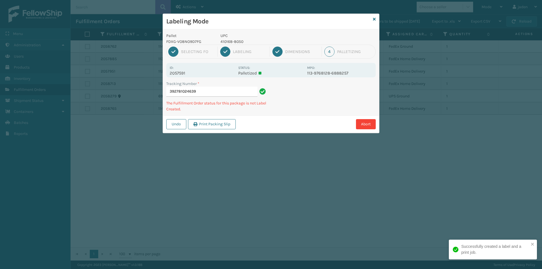
drag, startPoint x: 385, startPoint y: 83, endPoint x: 372, endPoint y: 86, distance: 13.1
drag, startPoint x: 372, startPoint y: 86, endPoint x: 368, endPoint y: 82, distance: 5.4
click at [329, 110] on div "Pallet FDXG-VO8NO9D7FG UPC 410168-8050 1 Selecting FO 2 Labeling 3 Dimensions 4…" at bounding box center [271, 81] width 216 height 104
drag, startPoint x: 368, startPoint y: 82, endPoint x: 358, endPoint y: 87, distance: 11.4
drag, startPoint x: 358, startPoint y: 87, endPoint x: 357, endPoint y: 81, distance: 6.2
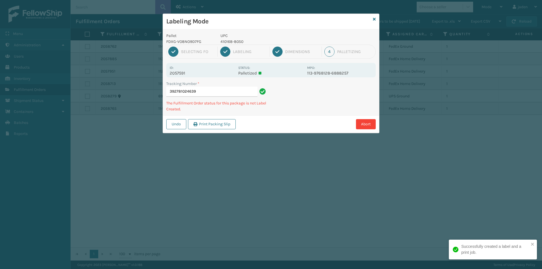
click at [303, 119] on div "Undo Print Packing Slip Abort" at bounding box center [271, 123] width 216 height 17
drag, startPoint x: 357, startPoint y: 80, endPoint x: 358, endPoint y: 83, distance: 3.6
click at [318, 107] on div "Tracking Number * 392781024639 The Fulfillment Order status for this package is…" at bounding box center [271, 98] width 216 height 35
drag, startPoint x: 358, startPoint y: 83, endPoint x: 340, endPoint y: 89, distance: 18.7
drag, startPoint x: 340, startPoint y: 89, endPoint x: 289, endPoint y: 112, distance: 56.2
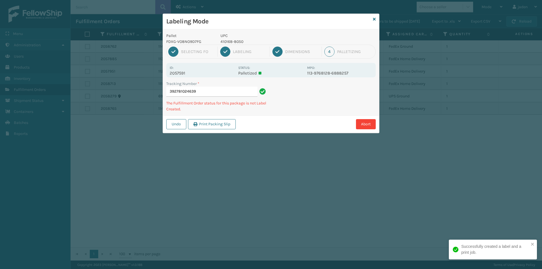
click at [289, 112] on div "Tracking Number * 392781024639 The Fulfillment Order status for this package is…" at bounding box center [271, 98] width 216 height 35
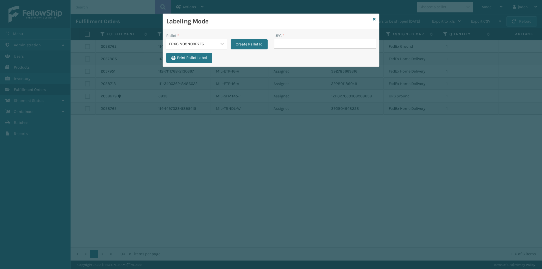
drag, startPoint x: 296, startPoint y: 43, endPoint x: 287, endPoint y: 43, distance: 8.2
type input "410168-8050"
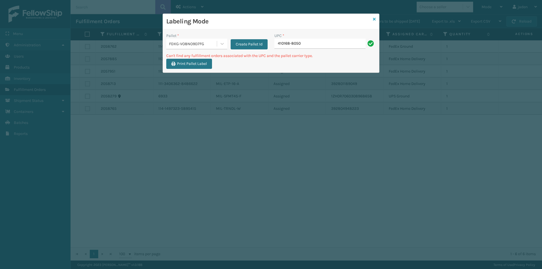
click at [374, 19] on icon at bounding box center [374, 19] width 3 height 4
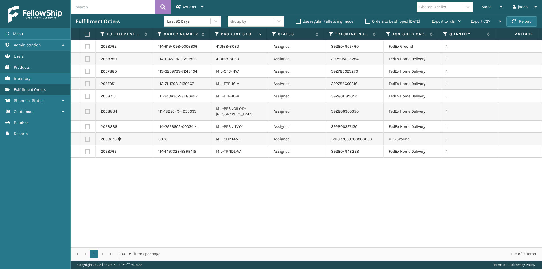
drag, startPoint x: 361, startPoint y: 199, endPoint x: 240, endPoint y: 211, distance: 122.0
click at [240, 211] on div "2058762 114-9194098-0006606 410168-8030 Assigned 392804905460 FedEx Ground 1 20…" at bounding box center [306, 143] width 471 height 207
click at [87, 59] on label at bounding box center [87, 58] width 5 height 5
click at [85, 59] on input "checkbox" at bounding box center [85, 58] width 0 height 4
checkbox input "true"
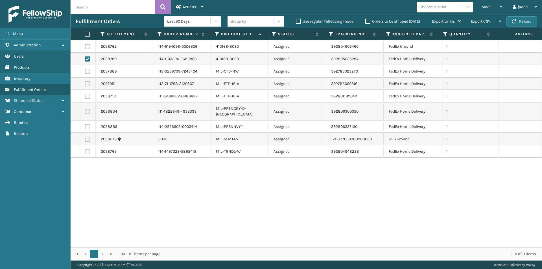
click at [86, 124] on label at bounding box center [87, 126] width 5 height 5
click at [85, 124] on input "checkbox" at bounding box center [85, 126] width 0 height 4
checkbox input "true"
click at [183, 5] on span "Actions" at bounding box center [189, 7] width 13 height 5
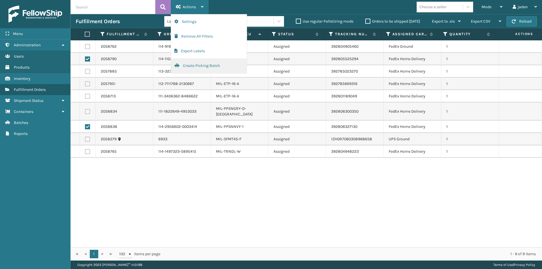
click at [198, 64] on button "Create Picking Batch" at bounding box center [209, 65] width 76 height 15
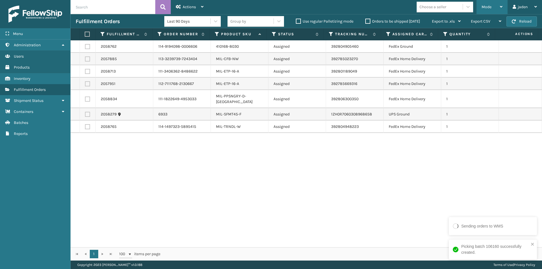
click at [488, 8] on span "Mode" at bounding box center [487, 7] width 10 height 5
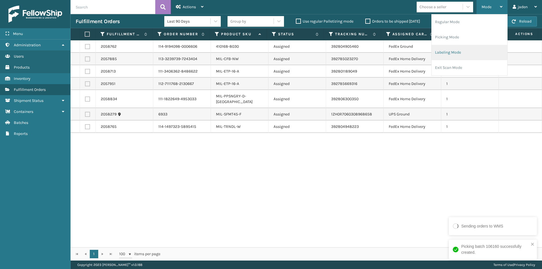
click at [456, 53] on li "Labeling Mode" at bounding box center [470, 52] width 76 height 15
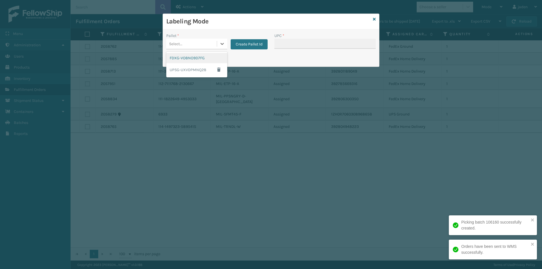
drag, startPoint x: 221, startPoint y: 41, endPoint x: 193, endPoint y: 60, distance: 33.8
click at [221, 42] on icon at bounding box center [222, 44] width 6 height 6
click at [193, 60] on div "FDXG-VO8NO9D7FG" at bounding box center [196, 58] width 61 height 10
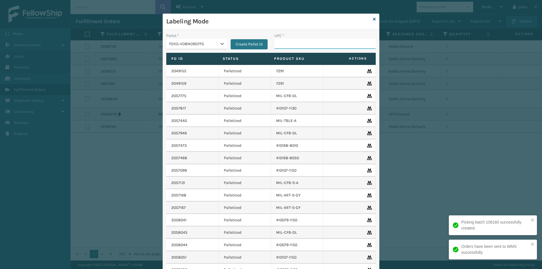
click at [312, 41] on input "UPC *" at bounding box center [324, 44] width 101 height 10
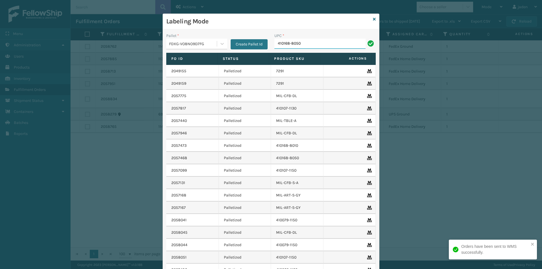
type input "410168-8050"
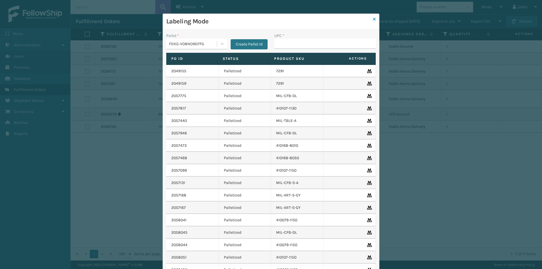
click at [373, 20] on icon at bounding box center [374, 19] width 3 height 4
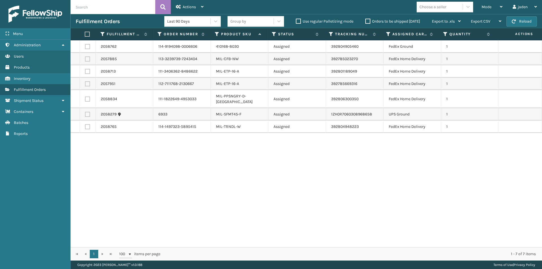
drag, startPoint x: 416, startPoint y: 155, endPoint x: 412, endPoint y: 154, distance: 3.4
drag, startPoint x: 412, startPoint y: 154, endPoint x: 225, endPoint y: 114, distance: 191.4
click at [226, 172] on div "2058762 114-9194098-0006606 410168-8030 Assigned 392804905460 FedEx Ground 1 20…" at bounding box center [306, 143] width 471 height 207
drag, startPoint x: 395, startPoint y: 183, endPoint x: 389, endPoint y: 183, distance: 5.7
drag, startPoint x: 389, startPoint y: 183, endPoint x: 175, endPoint y: 203, distance: 215.2
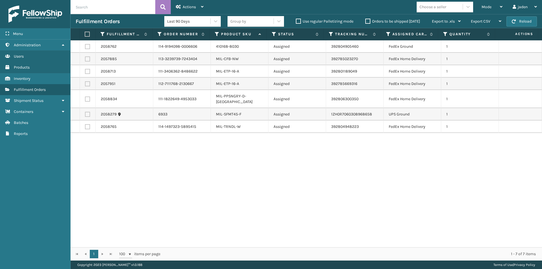
click at [175, 203] on div "2058762 114-9194098-0006606 410168-8030 Assigned 392804905460 FedEx Ground 1 20…" at bounding box center [306, 143] width 471 height 207
click at [512, 19] on span "button" at bounding box center [514, 21] width 4 height 4
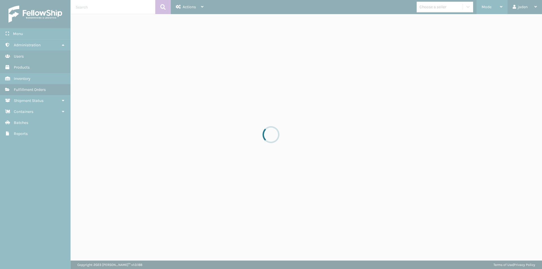
click at [493, 4] on div "Mode" at bounding box center [492, 7] width 21 height 14
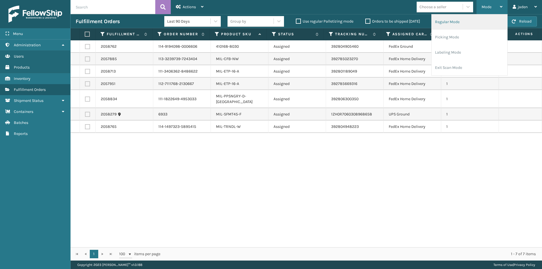
click at [456, 27] on li "Regular Mode" at bounding box center [470, 21] width 76 height 15
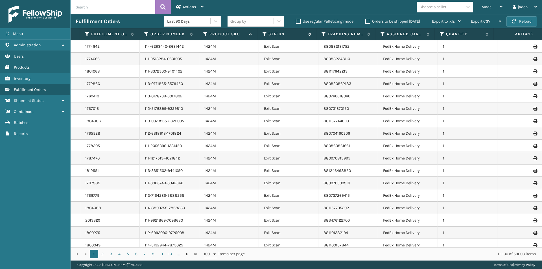
click at [265, 34] on icon at bounding box center [265, 34] width 5 height 5
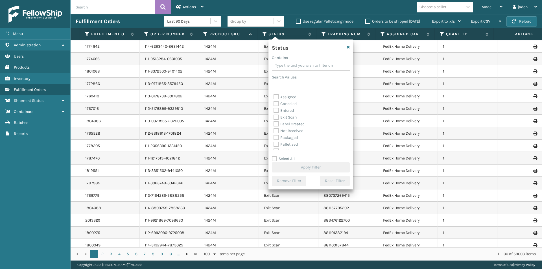
drag, startPoint x: 314, startPoint y: 67, endPoint x: 294, endPoint y: 64, distance: 20.5
click at [294, 64] on input "Contains" at bounding box center [311, 66] width 78 height 10
click at [276, 121] on label "Picking" at bounding box center [284, 119] width 20 height 5
click at [274, 120] on input "Picking" at bounding box center [274, 118] width 0 height 4
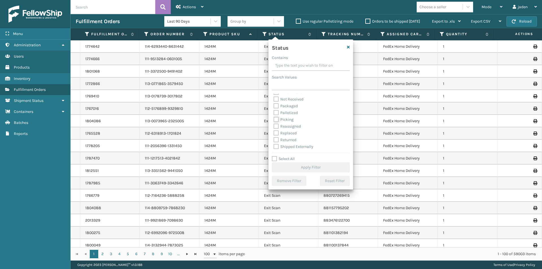
checkbox input "true"
click at [300, 168] on button "Apply Filter" at bounding box center [311, 167] width 78 height 10
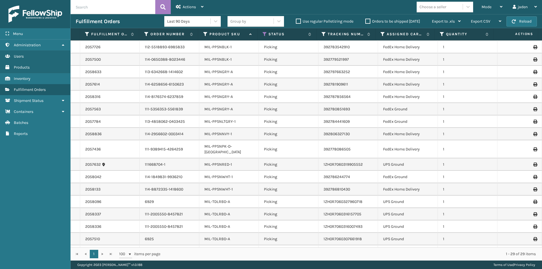
scroll to position [153, 0]
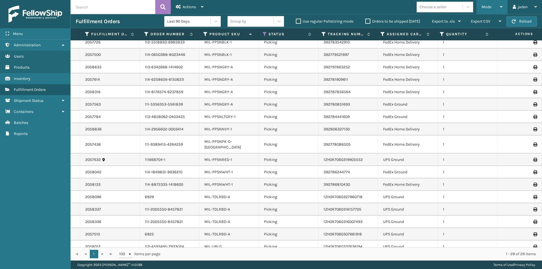
click at [488, 8] on span "Mode" at bounding box center [487, 7] width 10 height 5
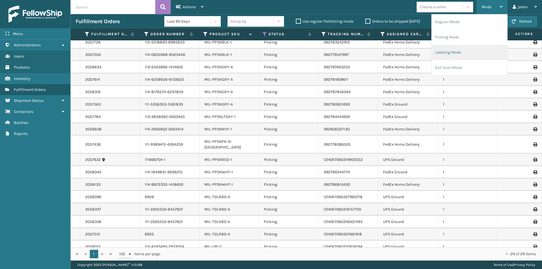
click at [448, 52] on li "Labeling Mode" at bounding box center [470, 52] width 76 height 15
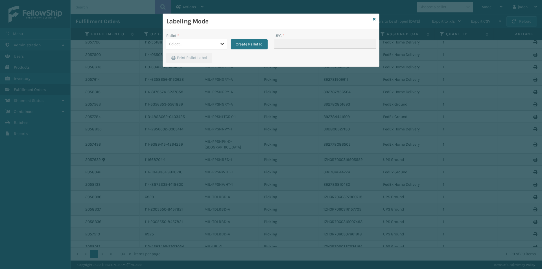
click at [225, 45] on div at bounding box center [222, 44] width 10 height 10
click at [185, 57] on div "FDXG-VO8NO9D7FG" at bounding box center [196, 58] width 61 height 10
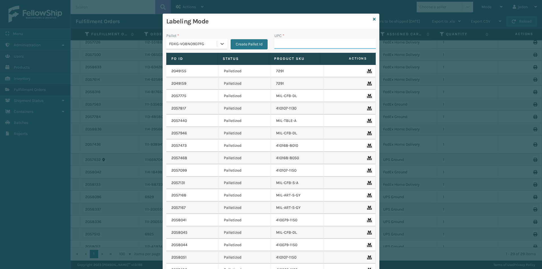
click at [321, 40] on input "UPC *" at bounding box center [324, 44] width 101 height 10
click at [320, 42] on input "UPC *" at bounding box center [324, 44] width 101 height 10
type input "8409851"
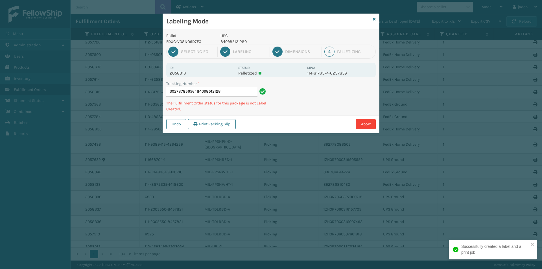
type input "392787856564840985121280"
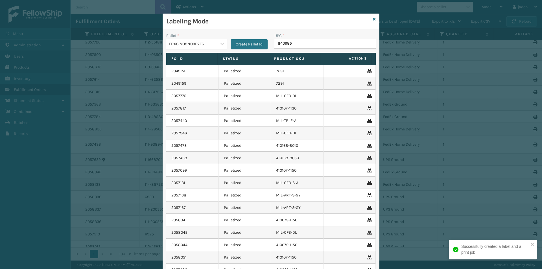
type input "8409851"
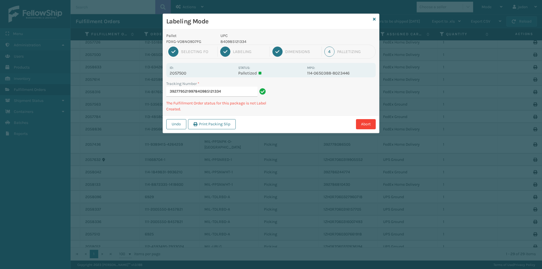
type input "392779521997840985121334"
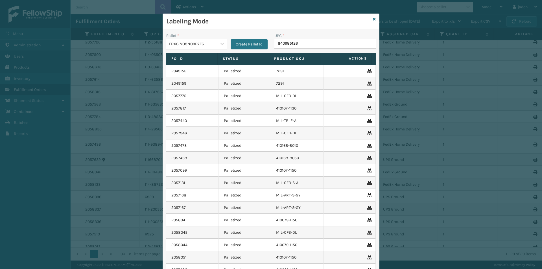
type input "8409851267"
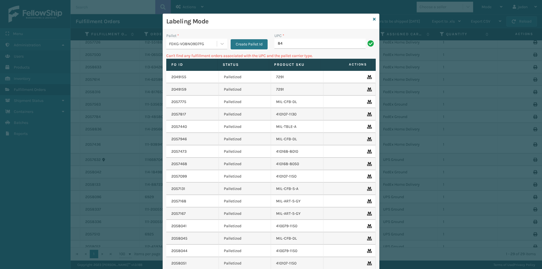
type input "8"
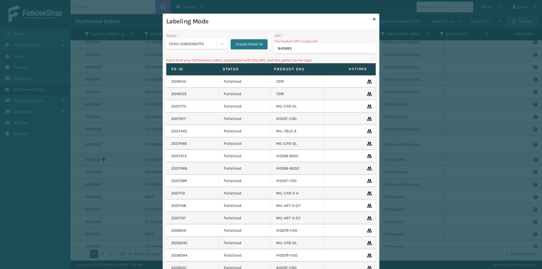
type input "8409851"
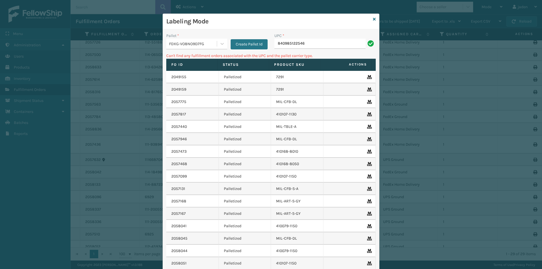
click at [315, 47] on input "840985122546" at bounding box center [319, 44] width 91 height 10
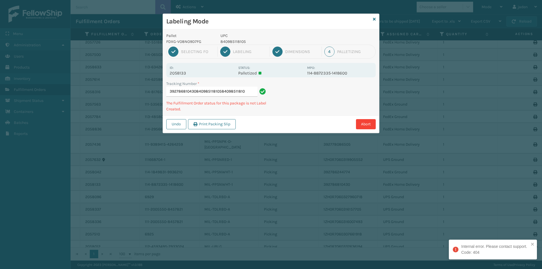
type input "392786810430840985118105840985118105"
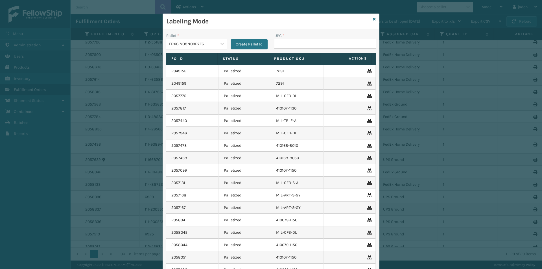
click at [375, 19] on div "Labeling Mode" at bounding box center [271, 22] width 216 height 16
click at [373, 18] on icon at bounding box center [374, 19] width 3 height 4
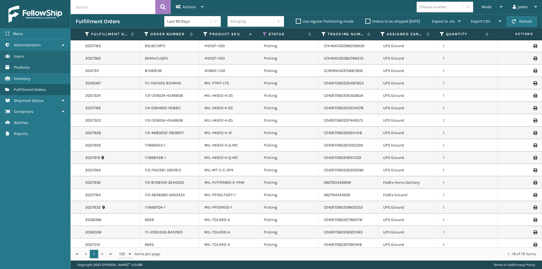
scroll to position [0, 0]
click at [265, 36] on icon at bounding box center [265, 34] width 5 height 5
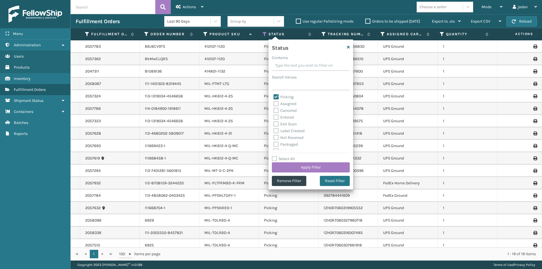
click at [276, 96] on label "Picking" at bounding box center [284, 97] width 20 height 5
click at [274, 96] on input "Picking" at bounding box center [274, 96] width 0 height 4
checkbox input "false"
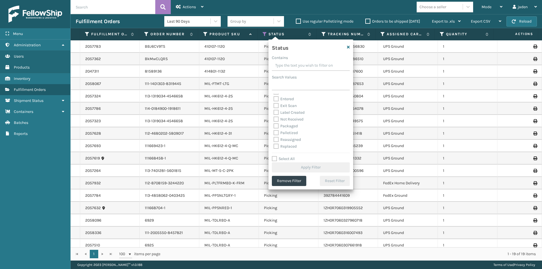
scroll to position [28, 0]
click at [278, 122] on label "Palletized" at bounding box center [286, 123] width 24 height 5
click at [274, 122] on input "Palletized" at bounding box center [274, 122] width 0 height 4
checkbox input "true"
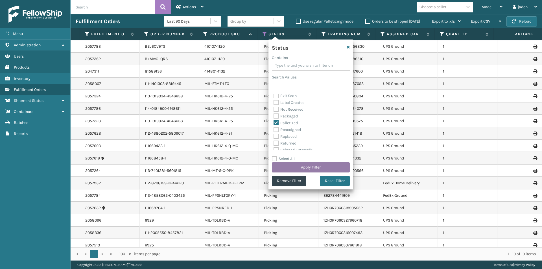
click at [300, 166] on button "Apply Filter" at bounding box center [311, 167] width 78 height 10
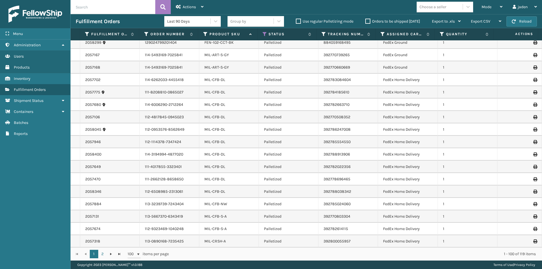
scroll to position [1035, 0]
click at [102, 253] on link "2" at bounding box center [102, 254] width 8 height 8
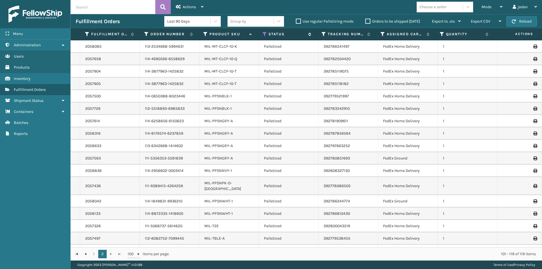
click at [264, 34] on icon at bounding box center [265, 34] width 5 height 5
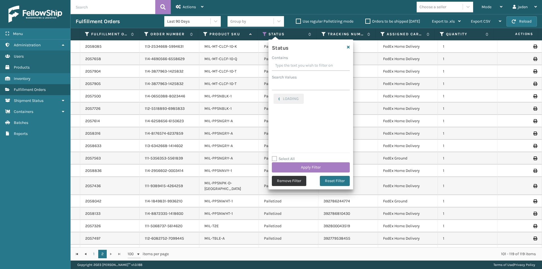
click at [292, 182] on button "Remove Filter" at bounding box center [289, 181] width 34 height 10
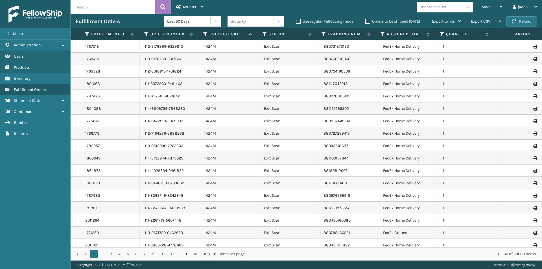
click at [122, 7] on input "text" at bounding box center [113, 7] width 85 height 14
type input "111668704-1"
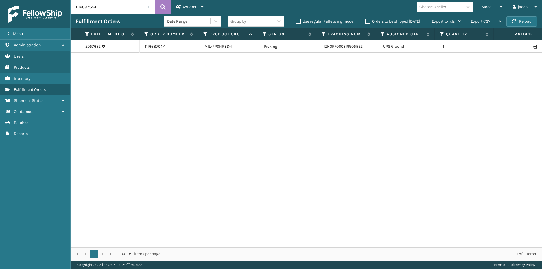
drag, startPoint x: 404, startPoint y: 78, endPoint x: 310, endPoint y: 102, distance: 97.1
click at [310, 102] on div "2057632 111668704-1 MIL-PPSNRED-1 Picking 1ZH0R7060319905552 UPS Ground 1" at bounding box center [306, 143] width 471 height 207
drag, startPoint x: 411, startPoint y: 102, endPoint x: 402, endPoint y: 102, distance: 9.0
drag, startPoint x: 402, startPoint y: 102, endPoint x: 266, endPoint y: 130, distance: 138.9
click at [266, 130] on div "2057632 111668704-1 MIL-PPSNRED-1 Picking 1ZH0R7060319905552 UPS Ground 1" at bounding box center [306, 143] width 471 height 207
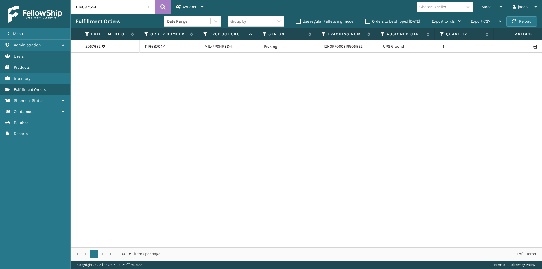
click at [148, 8] on span at bounding box center [148, 6] width 3 height 3
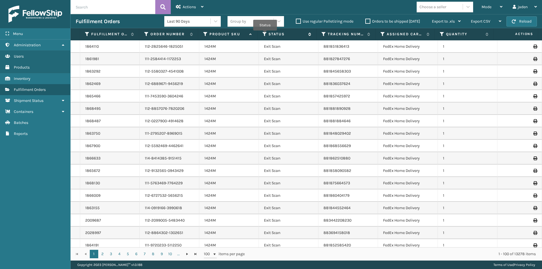
click at [265, 34] on icon at bounding box center [265, 34] width 5 height 5
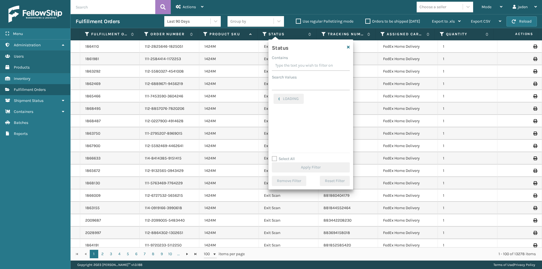
drag, startPoint x: 322, startPoint y: 66, endPoint x: 295, endPoint y: 62, distance: 27.1
click at [295, 62] on input "Contains" at bounding box center [311, 66] width 78 height 10
click at [276, 122] on label "Picking" at bounding box center [284, 123] width 20 height 5
click at [274, 122] on input "Picking" at bounding box center [274, 122] width 0 height 4
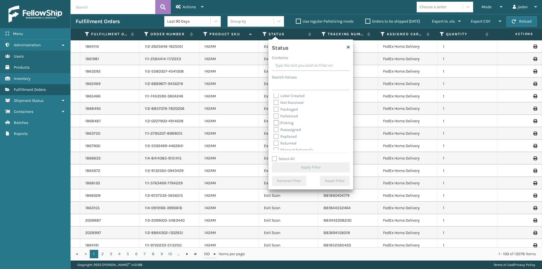
checkbox input "true"
click at [309, 158] on div "Select All Apply Filter" at bounding box center [311, 164] width 78 height 17
click at [310, 165] on button "Apply Filter" at bounding box center [311, 167] width 78 height 10
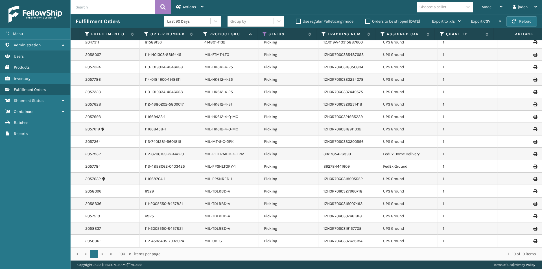
scroll to position [0, 0]
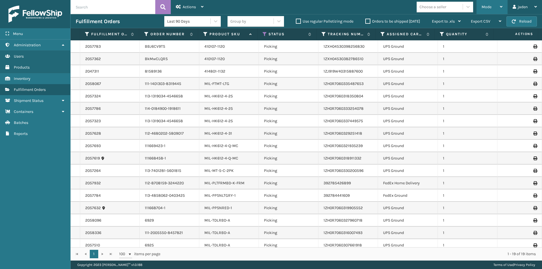
click at [487, 7] on span "Mode" at bounding box center [487, 7] width 10 height 5
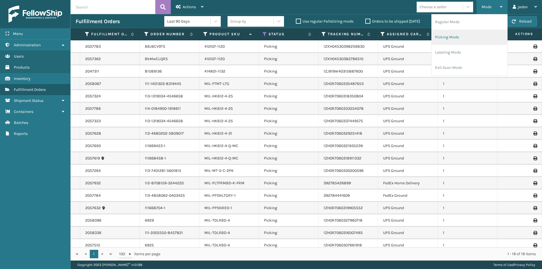
click at [466, 40] on li "Picking Mode" at bounding box center [470, 37] width 76 height 15
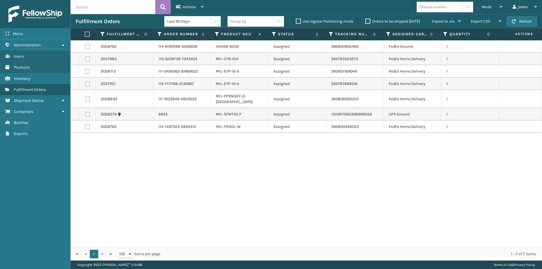
drag, startPoint x: 348, startPoint y: 154, endPoint x: 207, endPoint y: 161, distance: 141.9
click at [197, 162] on div "2058762 114-9194098-0006606 410168-8030 Assigned 392804905460 FedEx Ground 1 20…" at bounding box center [306, 143] width 471 height 207
drag, startPoint x: 407, startPoint y: 188, endPoint x: 401, endPoint y: 187, distance: 5.7
drag, startPoint x: 401, startPoint y: 187, endPoint x: 241, endPoint y: 192, distance: 160.4
click at [241, 192] on div "2058762 114-9194098-0006606 410168-8030 Assigned 392804905460 FedEx Ground 1 20…" at bounding box center [306, 143] width 471 height 207
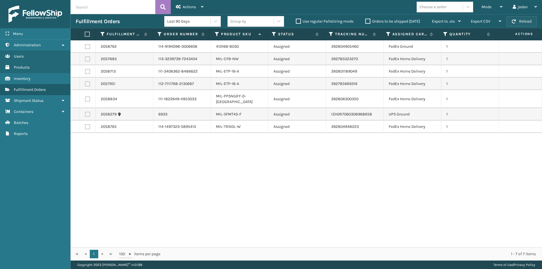
click at [514, 18] on button "Reload" at bounding box center [521, 21] width 30 height 10
